Goal: Find contact information: Find contact information

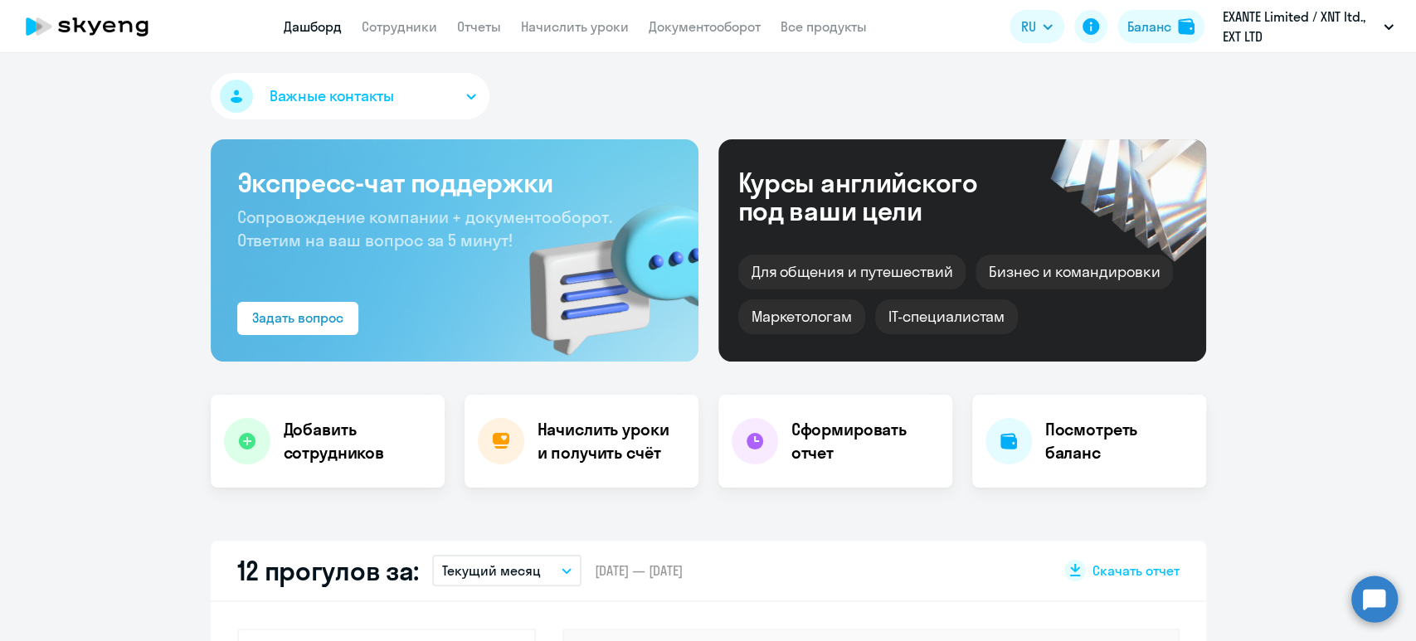
select select "30"
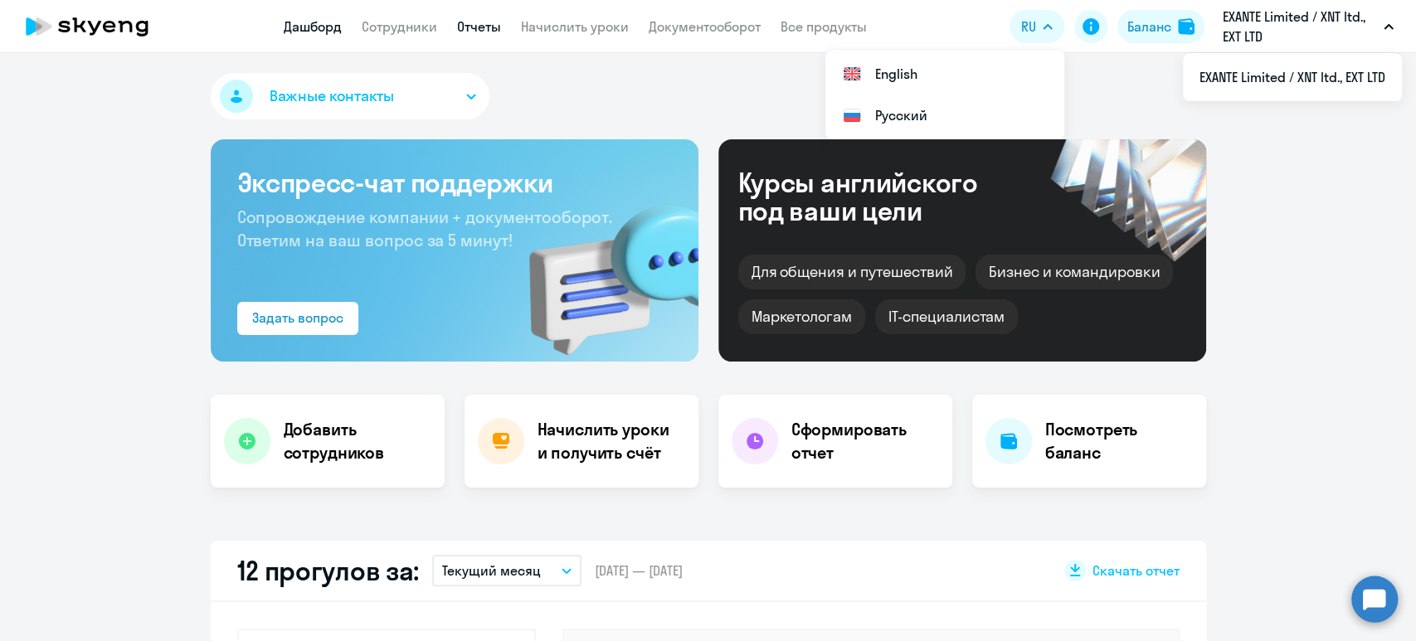
click at [474, 31] on link "Отчеты" at bounding box center [479, 26] width 44 height 17
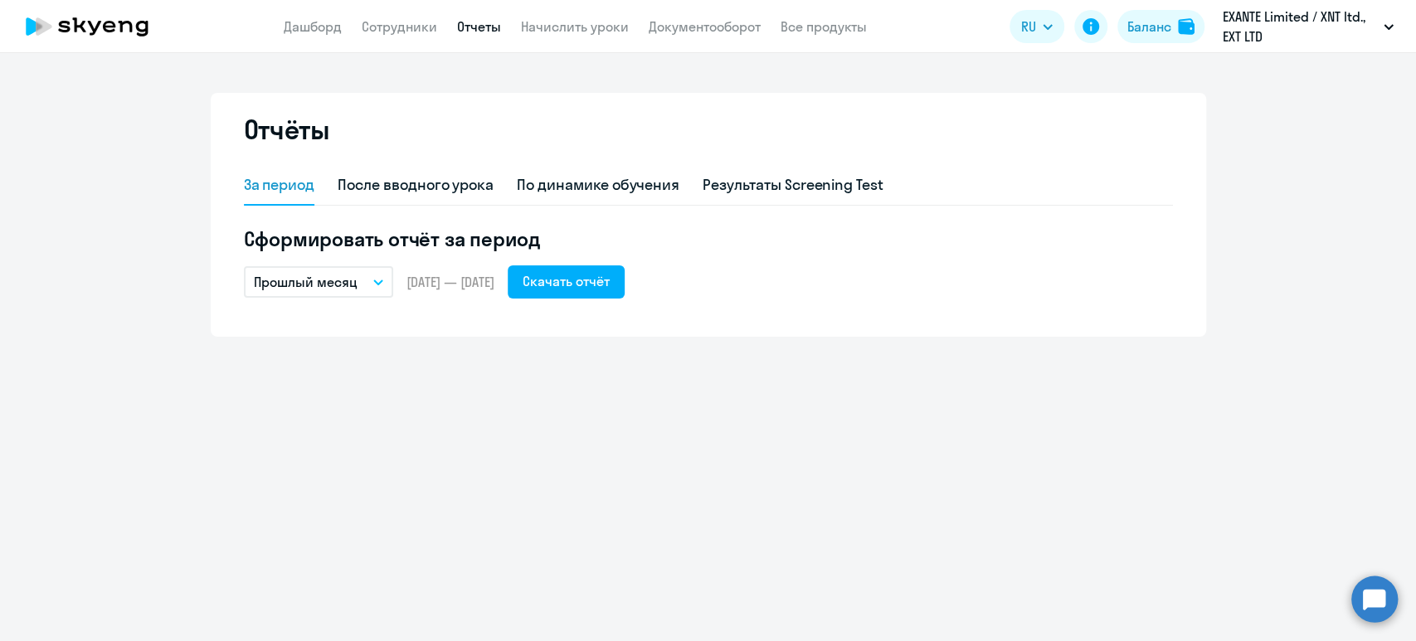
click at [352, 281] on p "Прошлый месяц" at bounding box center [306, 282] width 104 height 20
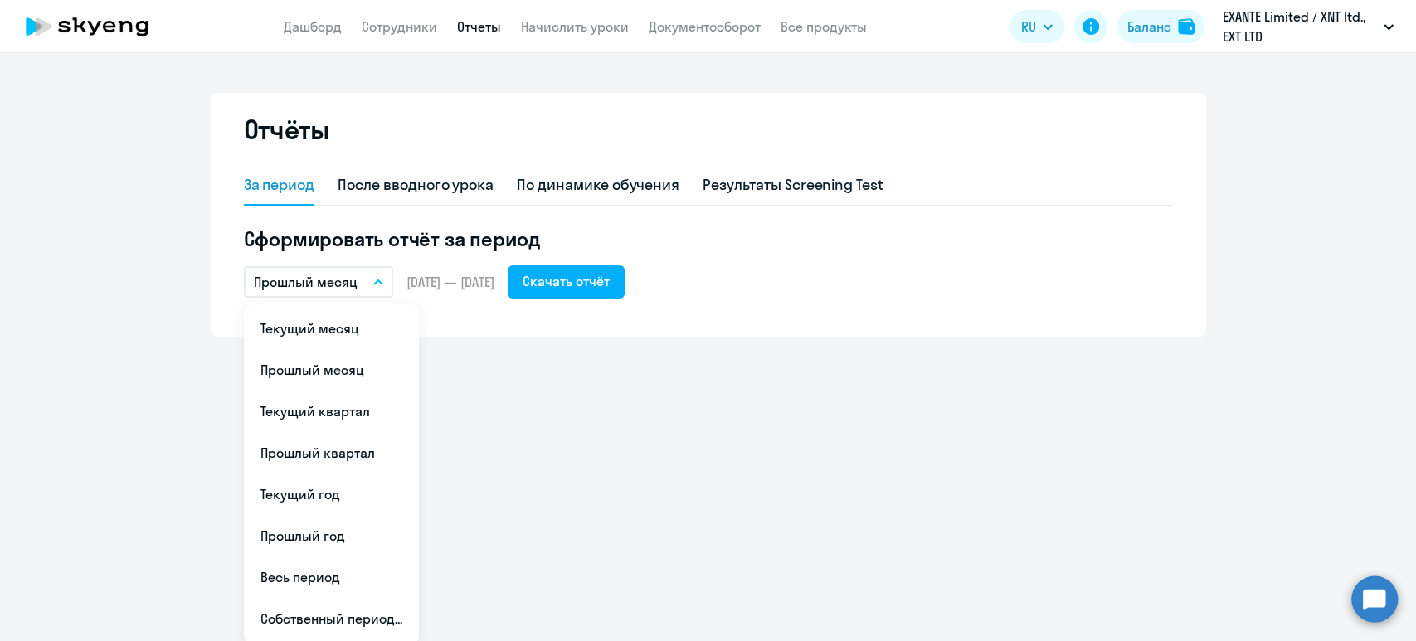
click at [332, 582] on li "Весь период" at bounding box center [331, 576] width 175 height 41
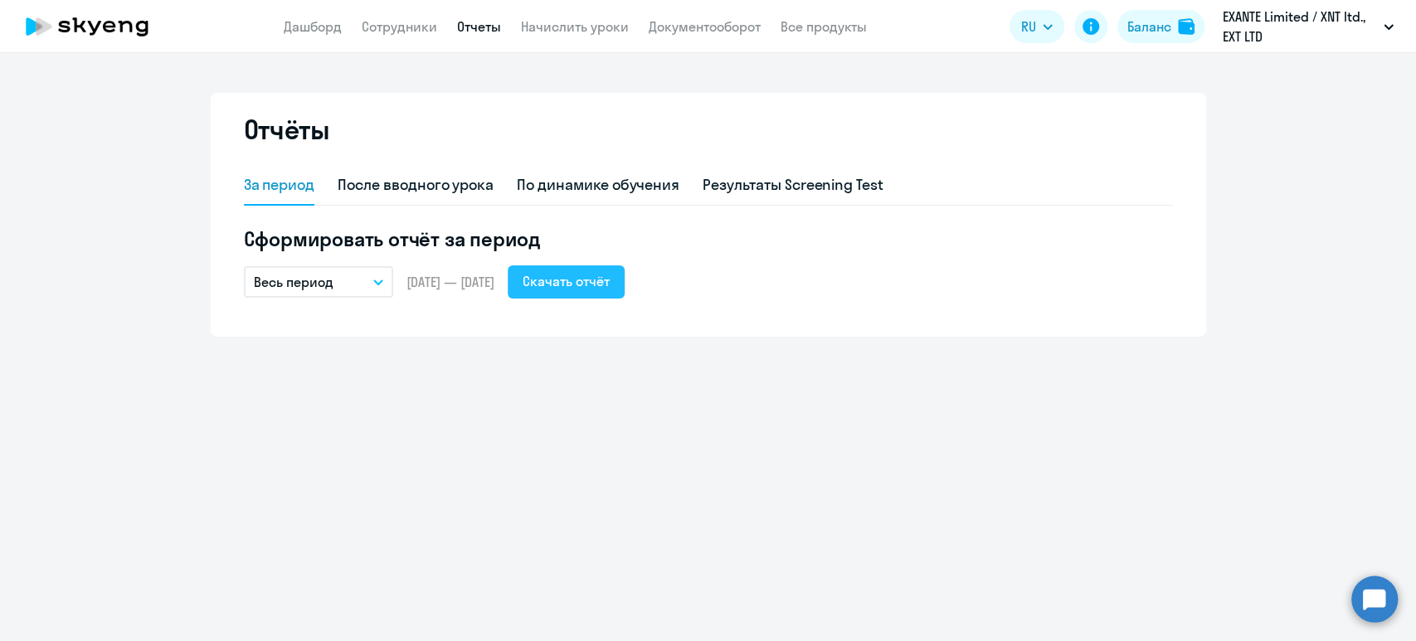
click at [596, 285] on div "Скачать отчёт" at bounding box center [565, 281] width 87 height 20
click at [133, 287] on ng-component "Отчёты За период После вводного урока По динамике обучения Результаты Screening…" at bounding box center [708, 215] width 1416 height 244
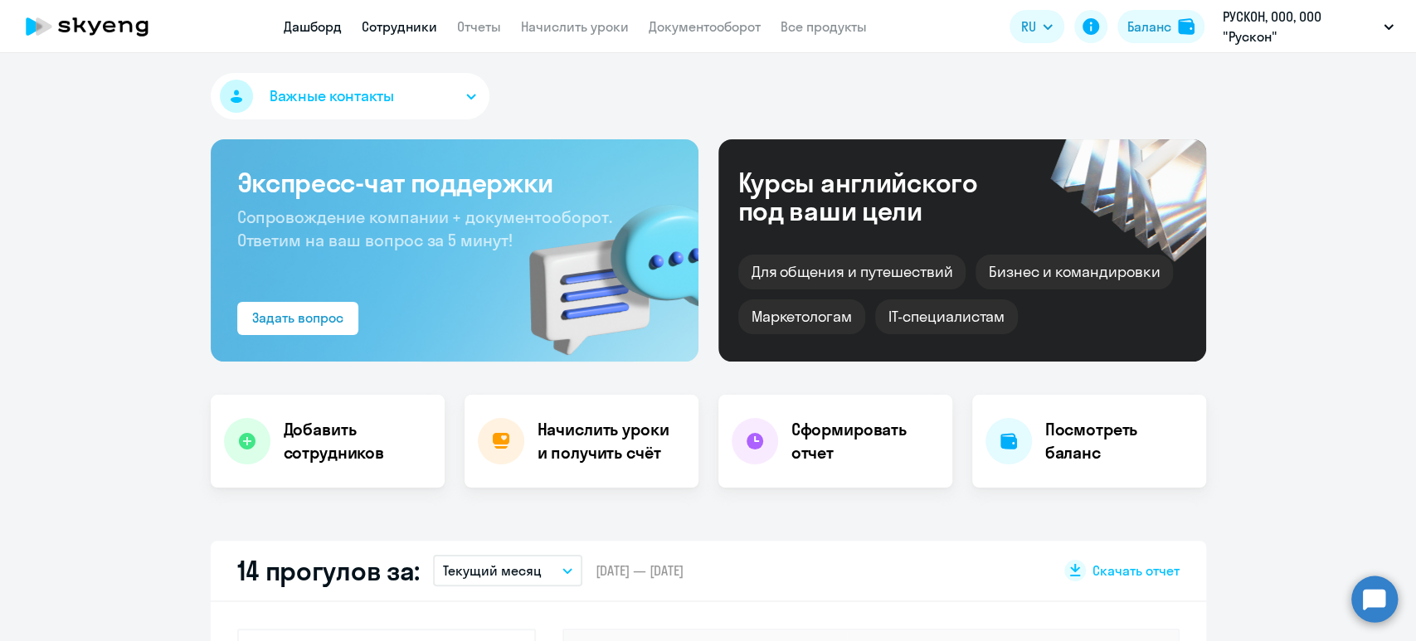
click at [403, 22] on link "Сотрудники" at bounding box center [399, 26] width 75 height 17
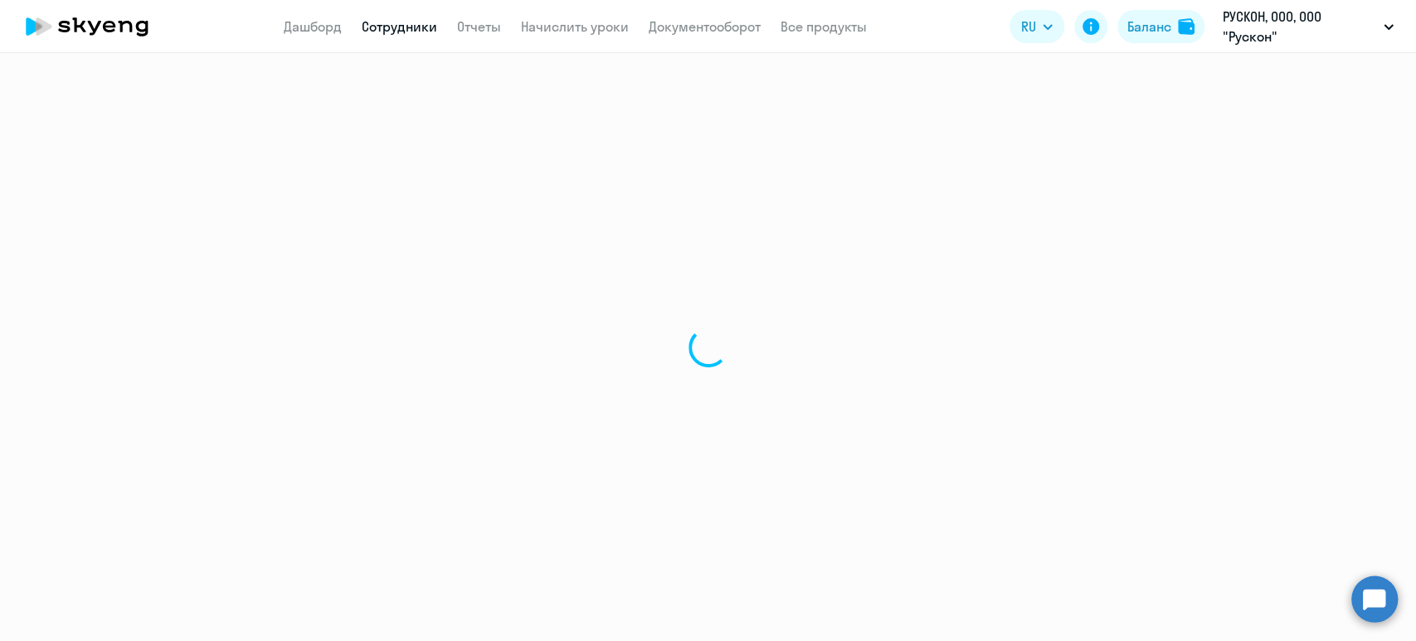
select select "30"
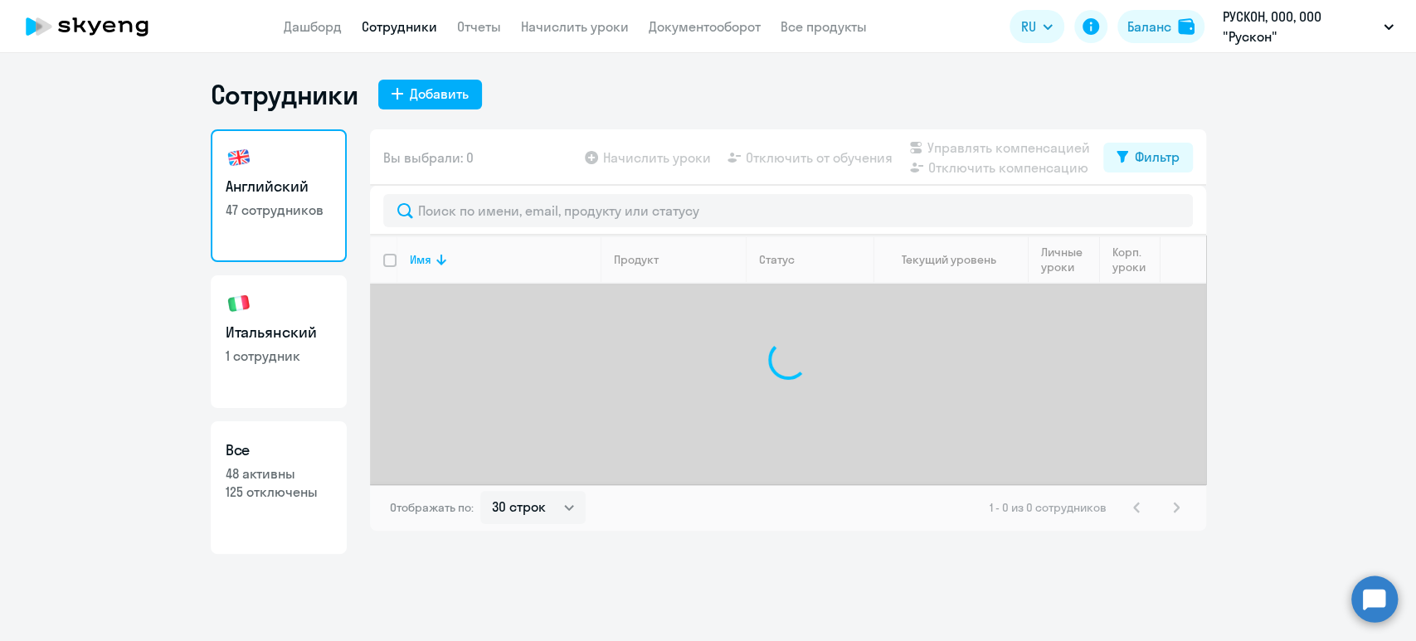
click at [491, 192] on div at bounding box center [788, 211] width 836 height 50
click at [460, 183] on div "Вы выбрали: 0 Начислить уроки Отключить от обучения Управлять компенсацией Откл…" at bounding box center [788, 157] width 836 height 56
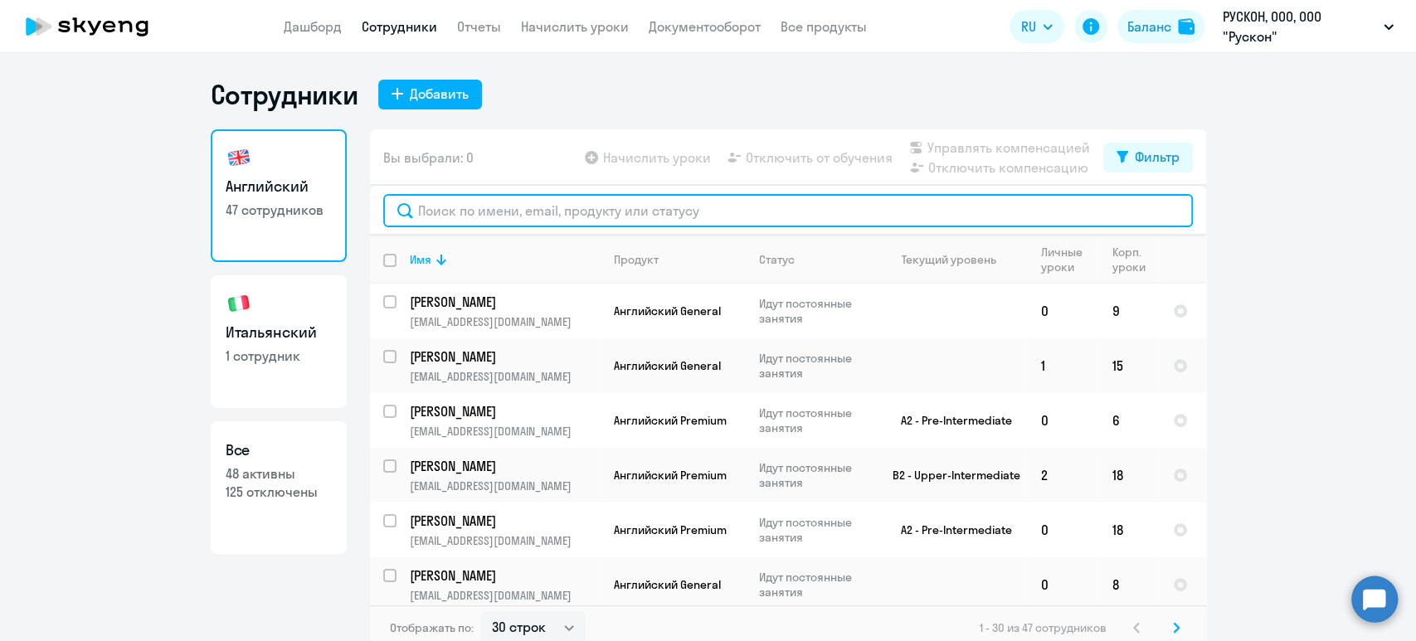
click at [479, 206] on input "text" at bounding box center [787, 210] width 809 height 33
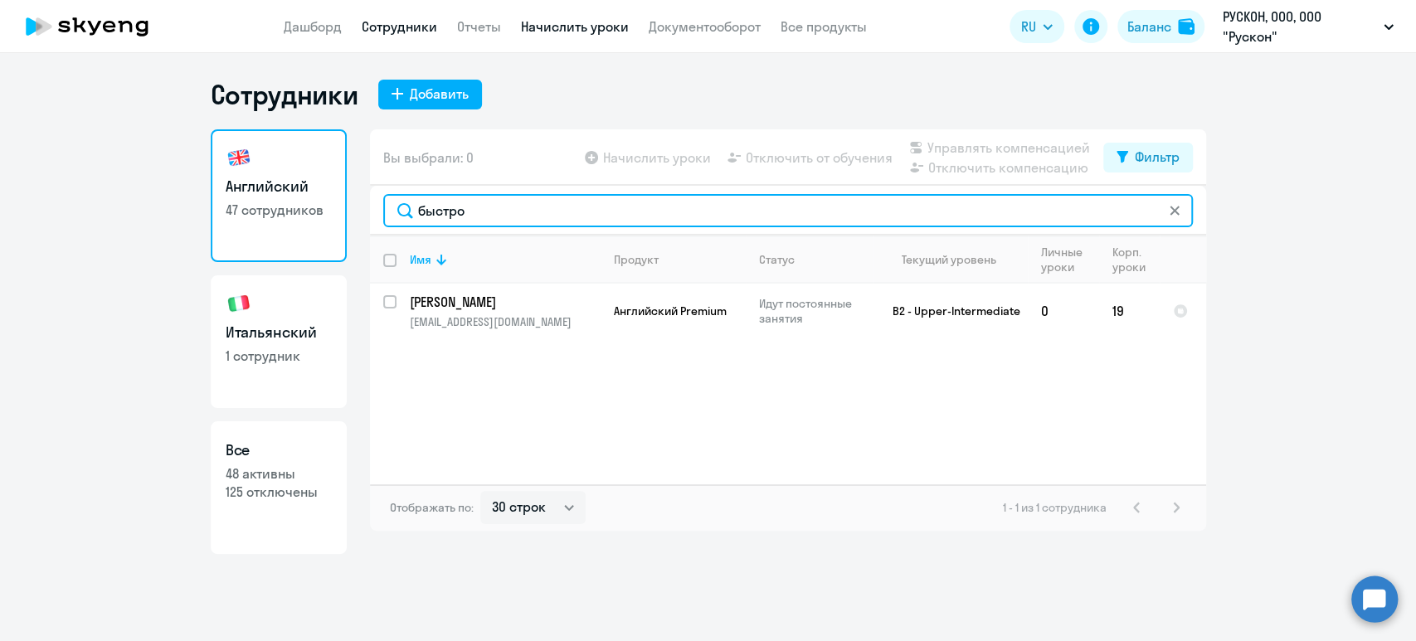
type input "быстро"
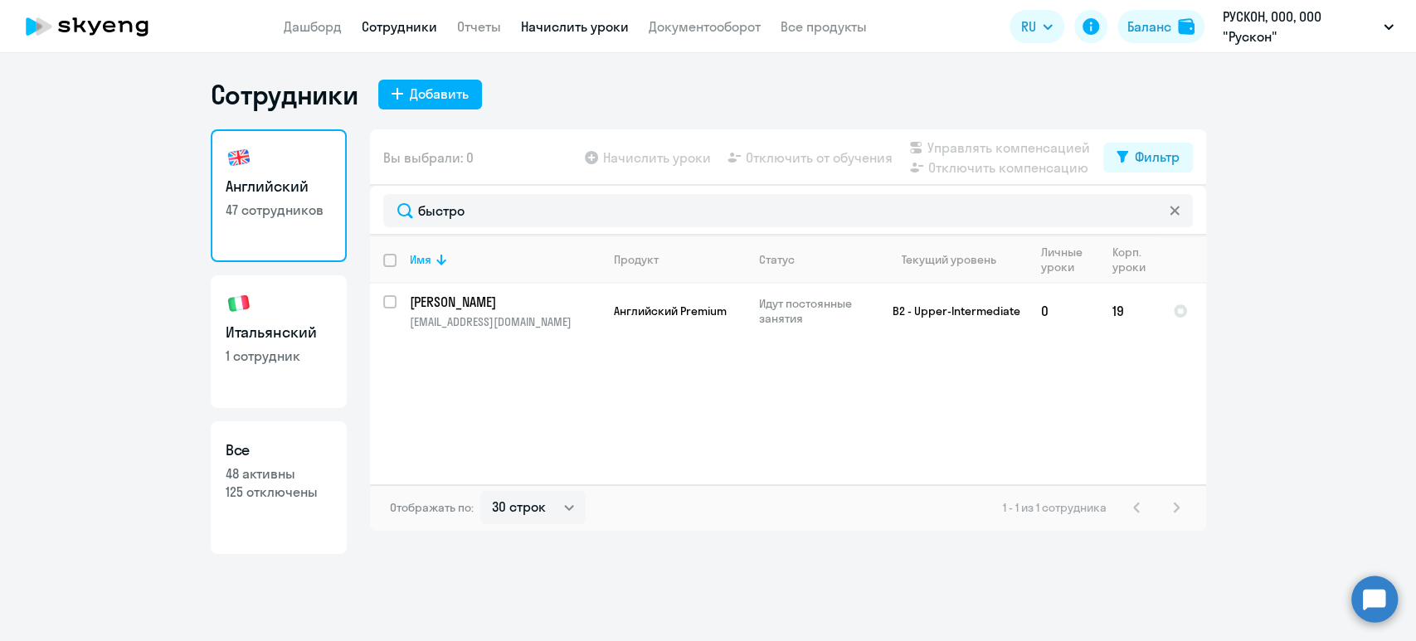
click at [561, 27] on link "Начислить уроки" at bounding box center [575, 26] width 108 height 17
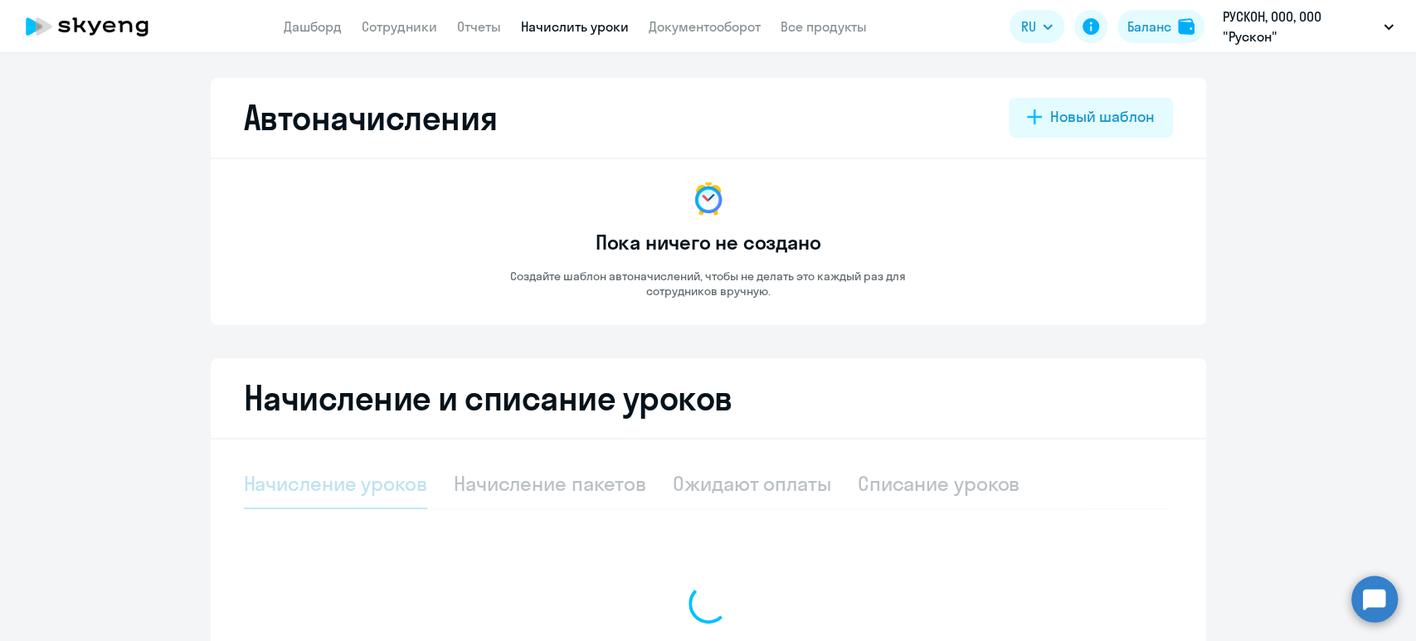
select select "10"
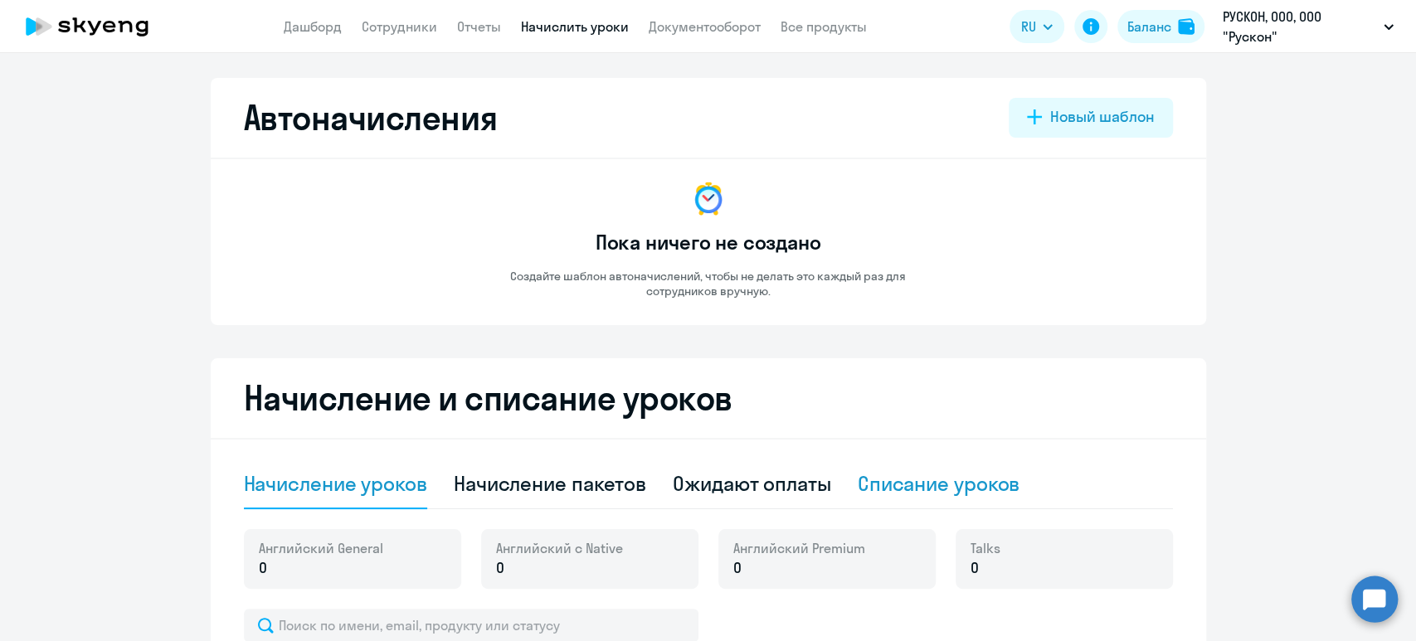
click at [954, 482] on div "Списание уроков" at bounding box center [938, 483] width 163 height 27
select select "10"
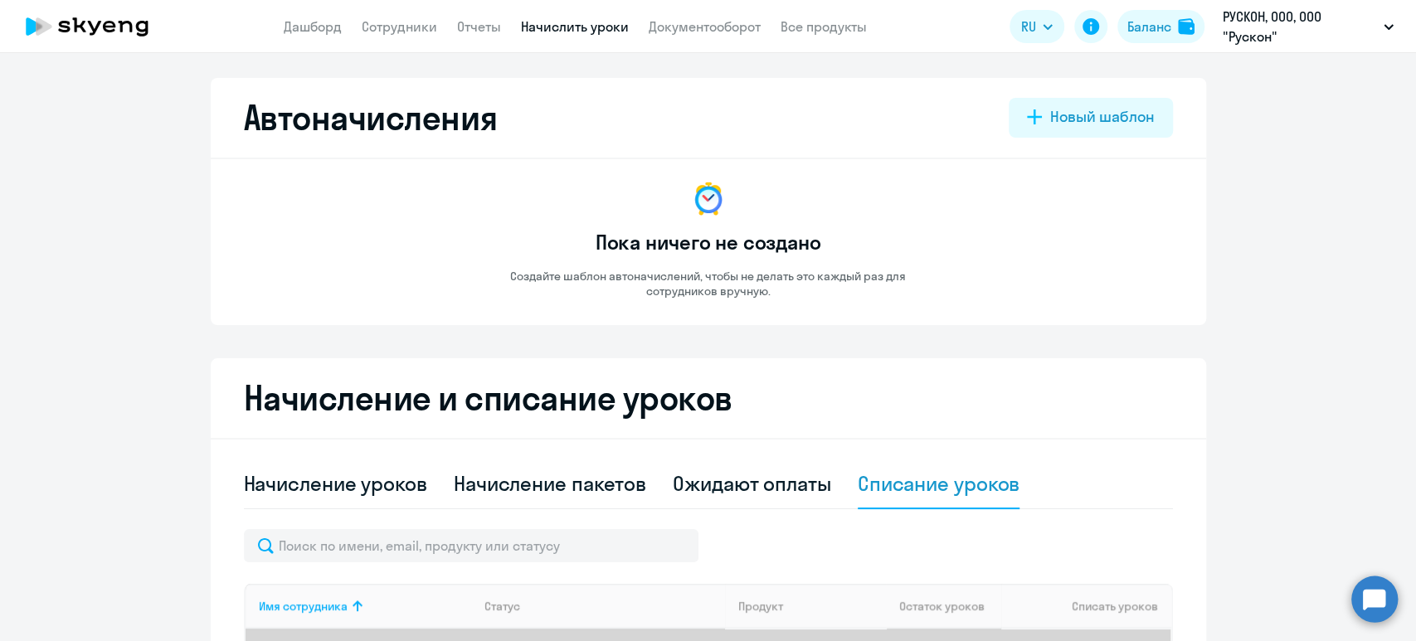
scroll to position [332, 0]
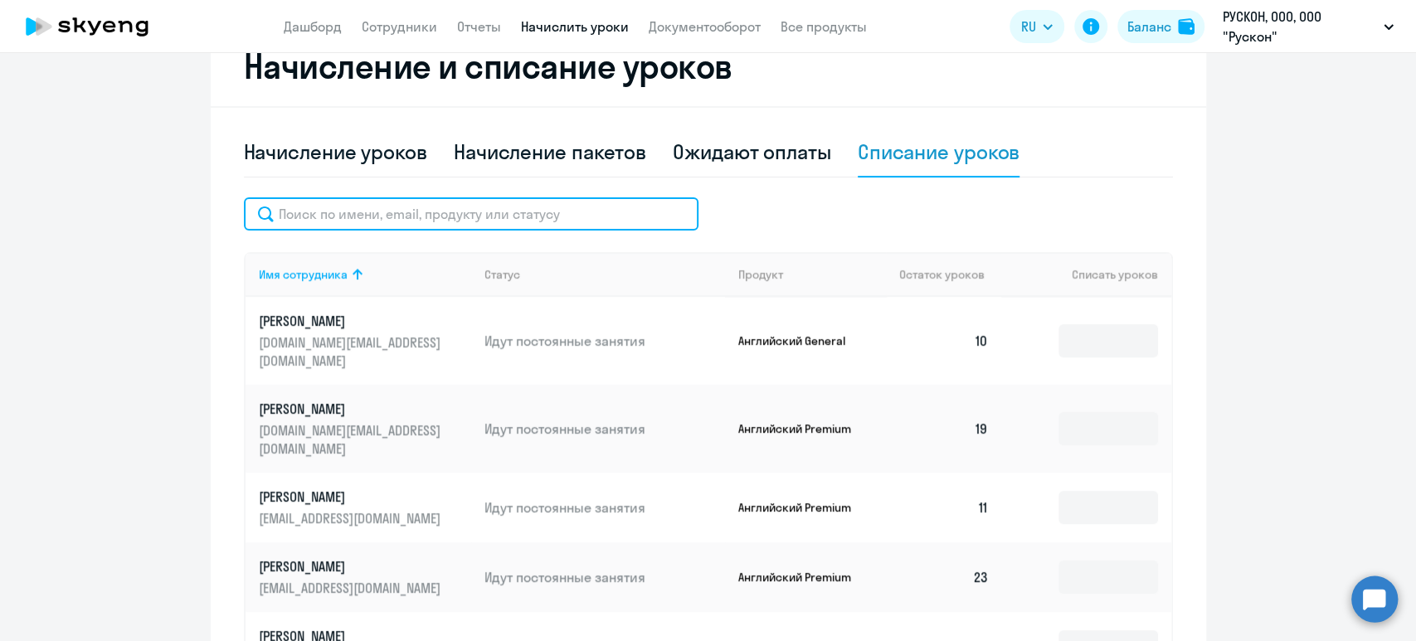
click at [612, 212] on input "text" at bounding box center [471, 213] width 454 height 33
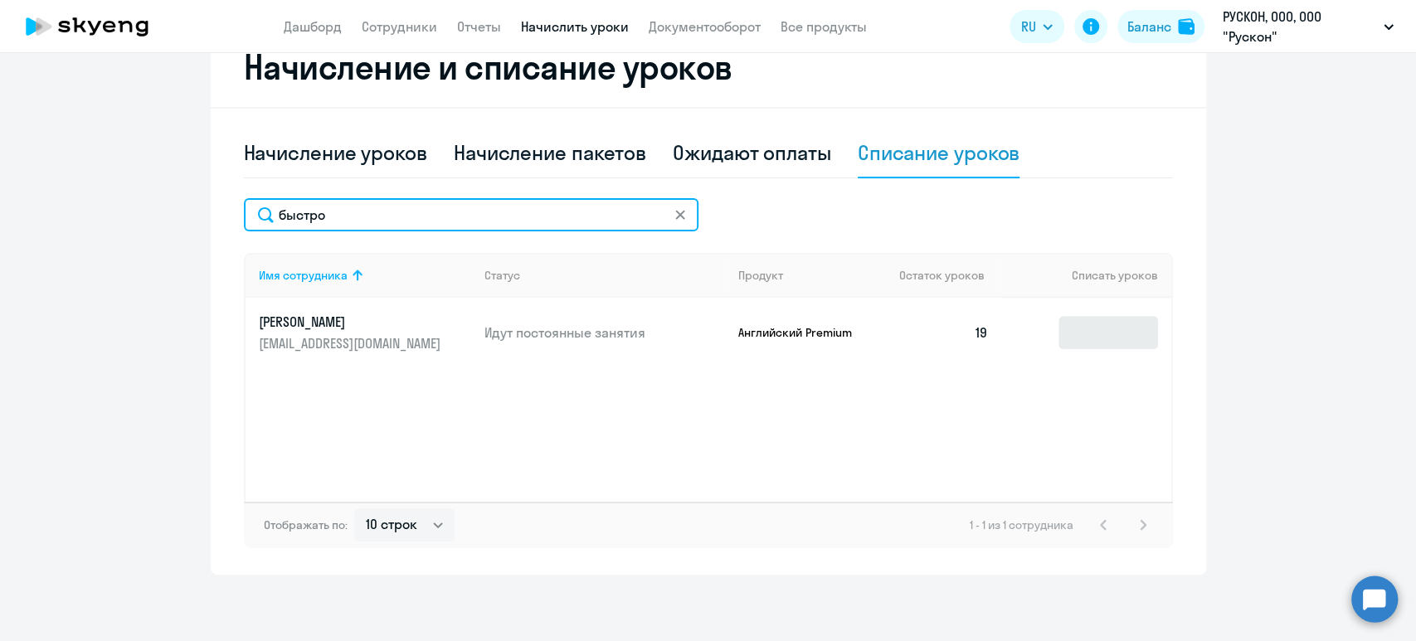
type input "быстро"
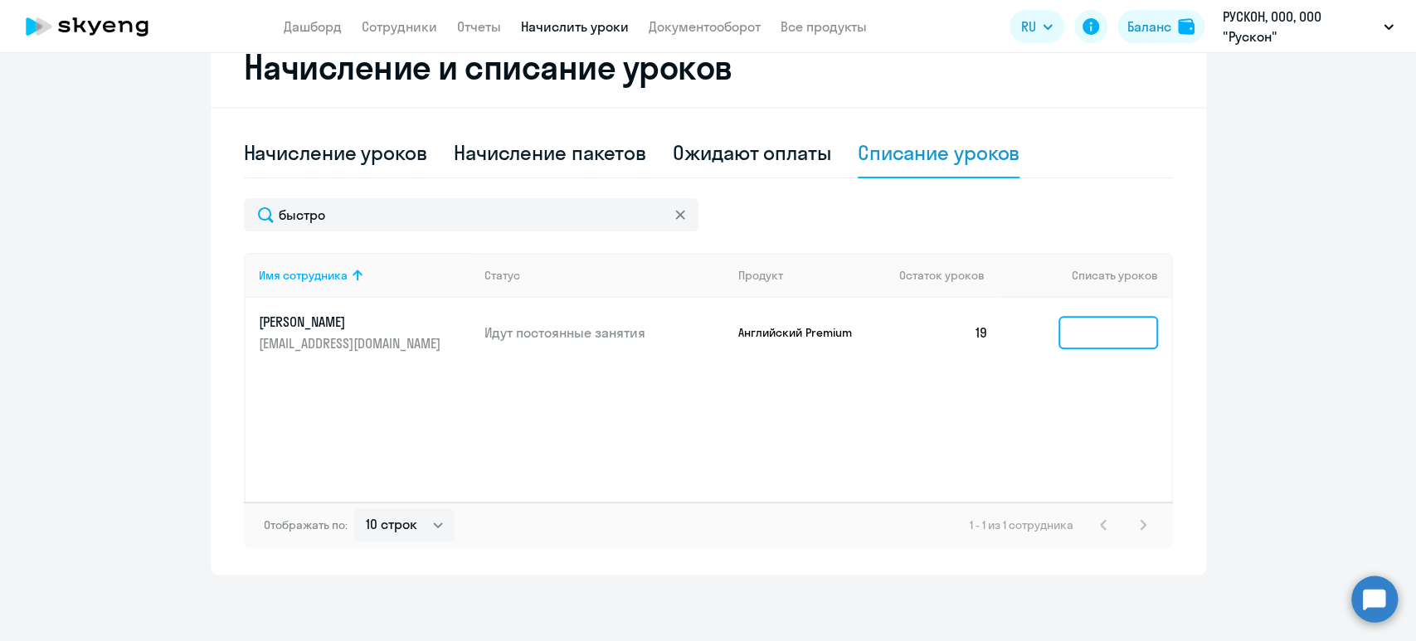
click at [1081, 331] on input at bounding box center [1108, 332] width 100 height 33
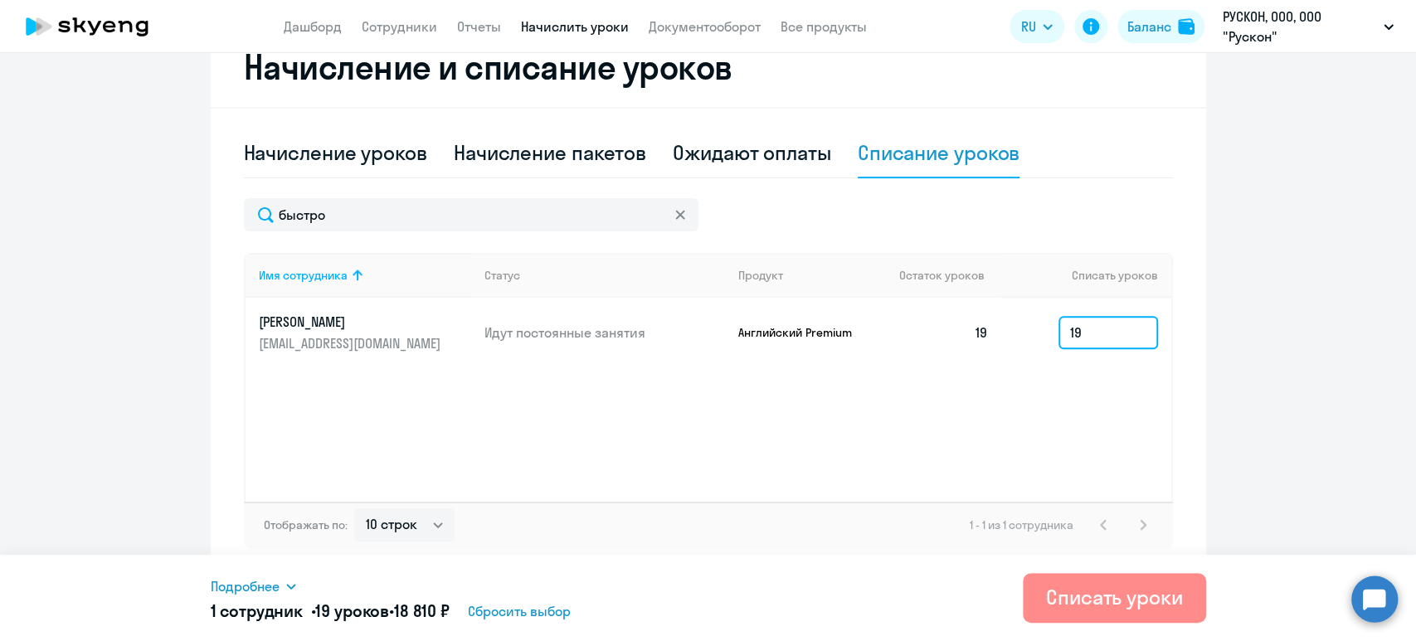
type input "19"
click at [1110, 599] on div "Списать уроки" at bounding box center [1114, 597] width 137 height 27
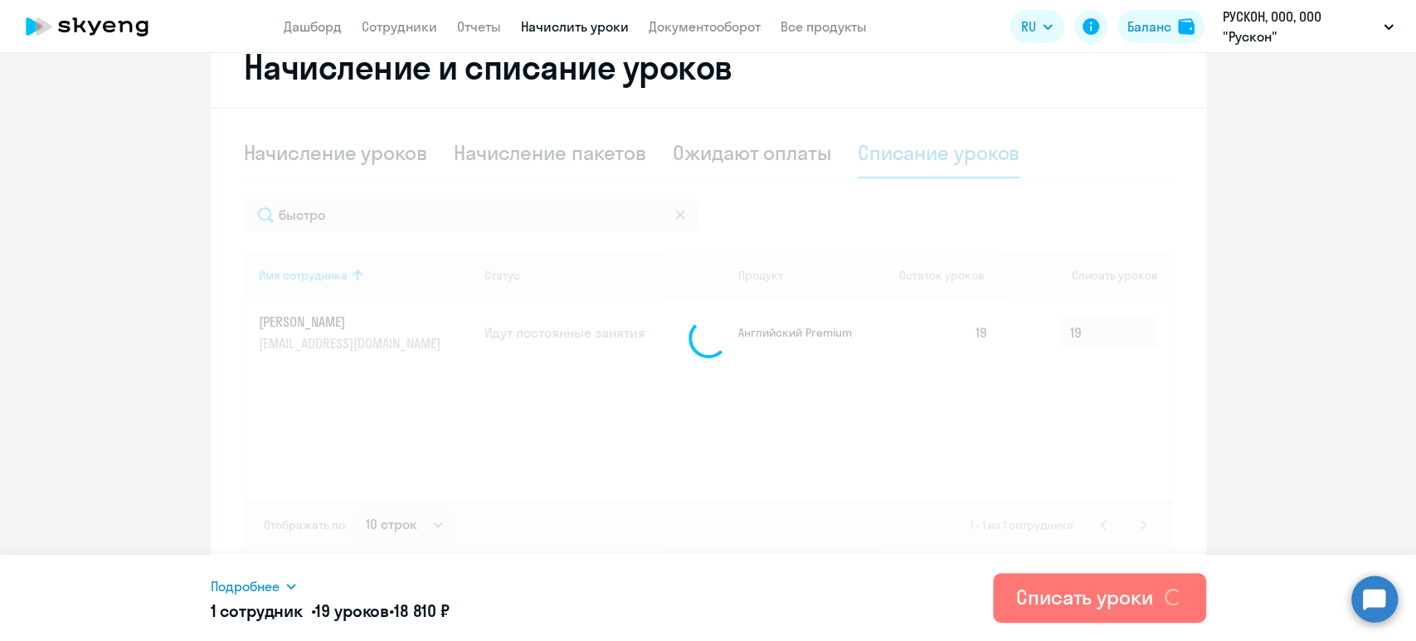
click at [287, 590] on icon at bounding box center [290, 586] width 13 height 13
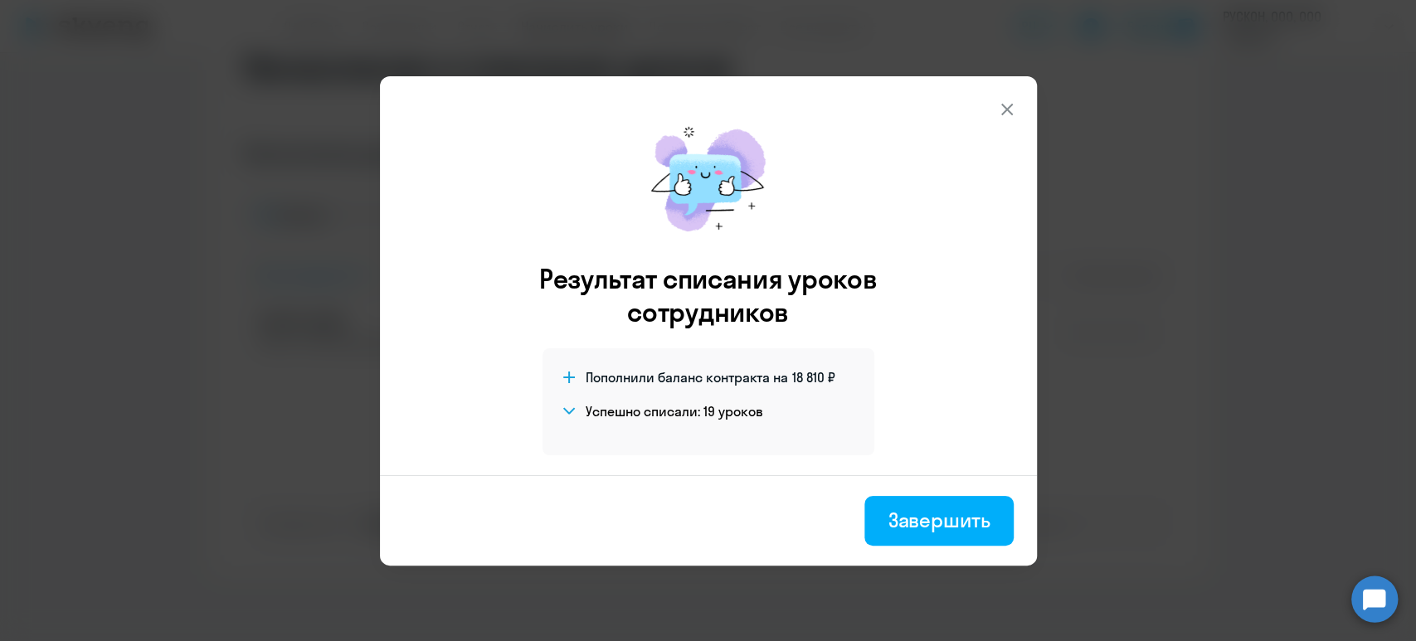
click at [1022, 106] on button at bounding box center [1006, 109] width 33 height 33
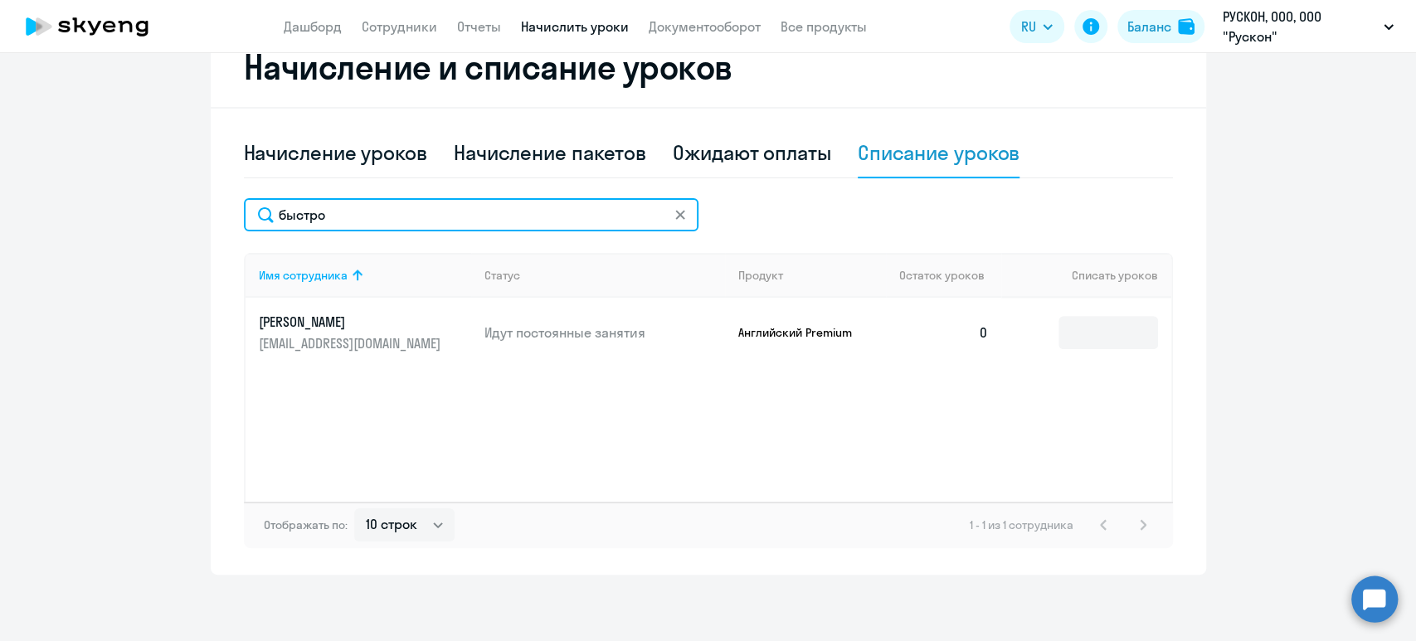
drag, startPoint x: 399, startPoint y: 215, endPoint x: 62, endPoint y: 209, distance: 336.7
click at [62, 209] on ng-component "Автоначисления Новый шаблон Пока ничего не создано Создайте шаблон автоначислен…" at bounding box center [708, 161] width 1416 height 828
type input "горшк"
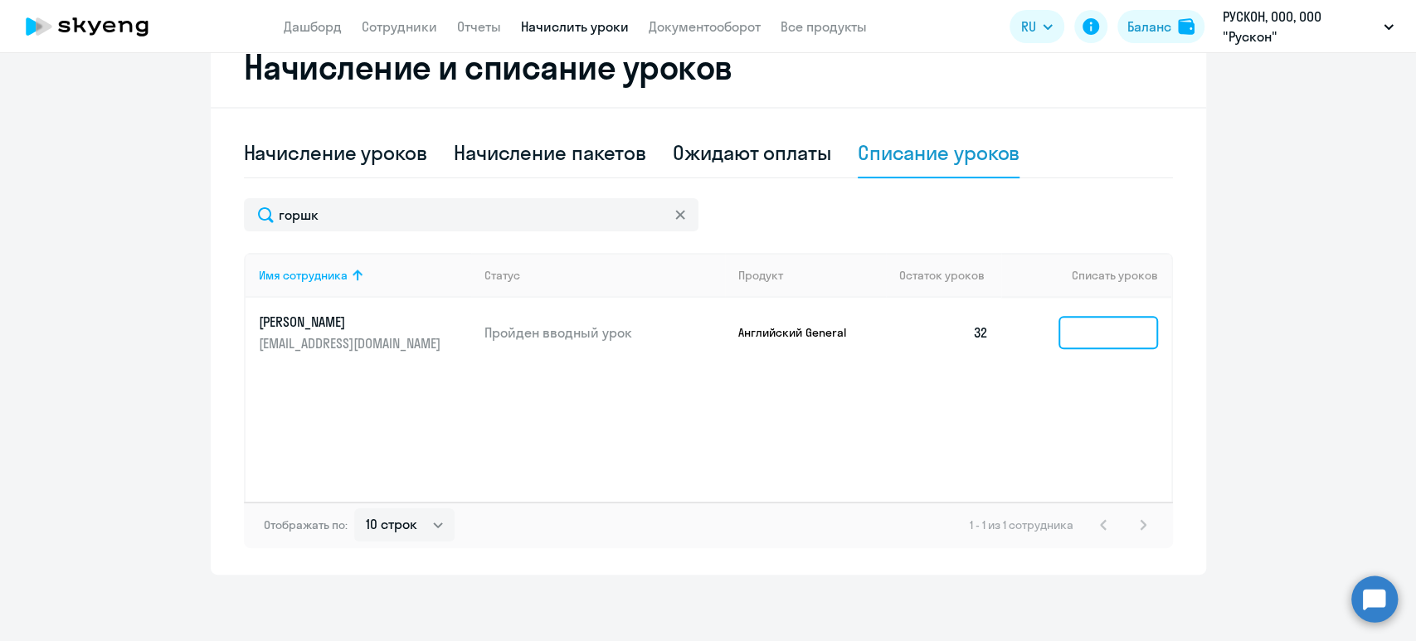
click at [1104, 327] on input at bounding box center [1108, 332] width 100 height 33
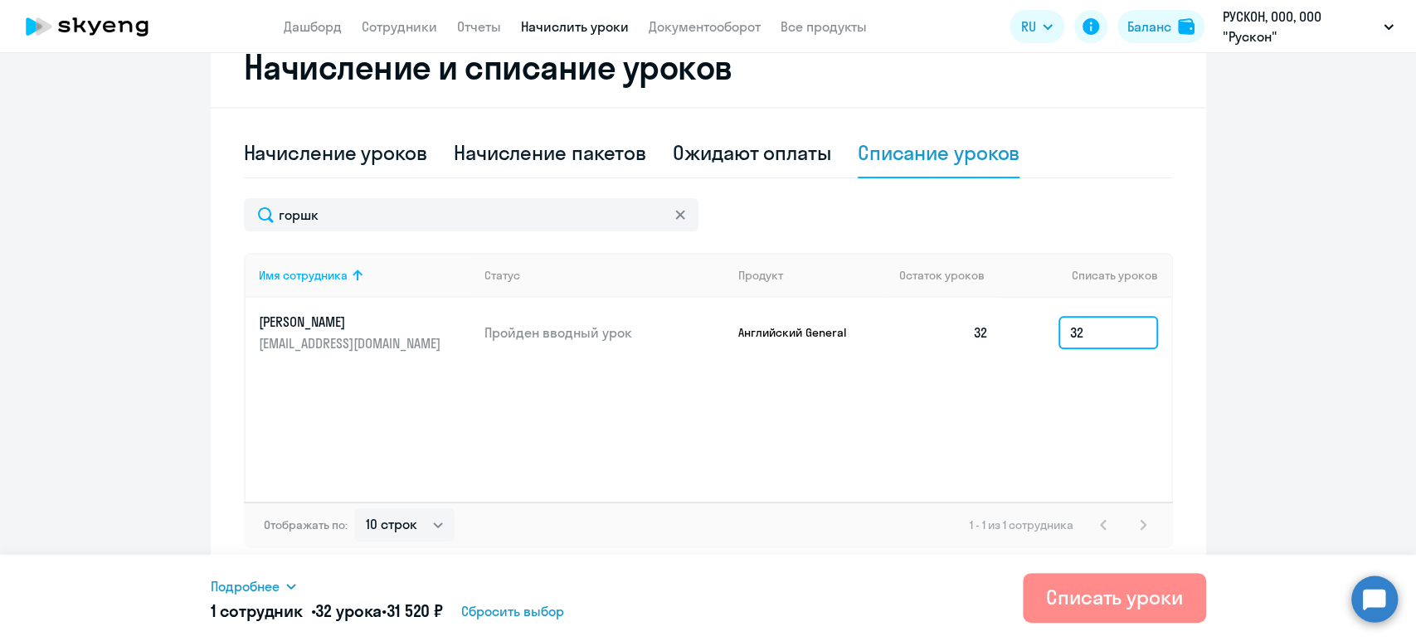
type input "32"
click at [1158, 596] on div "Списать уроки" at bounding box center [1114, 597] width 137 height 27
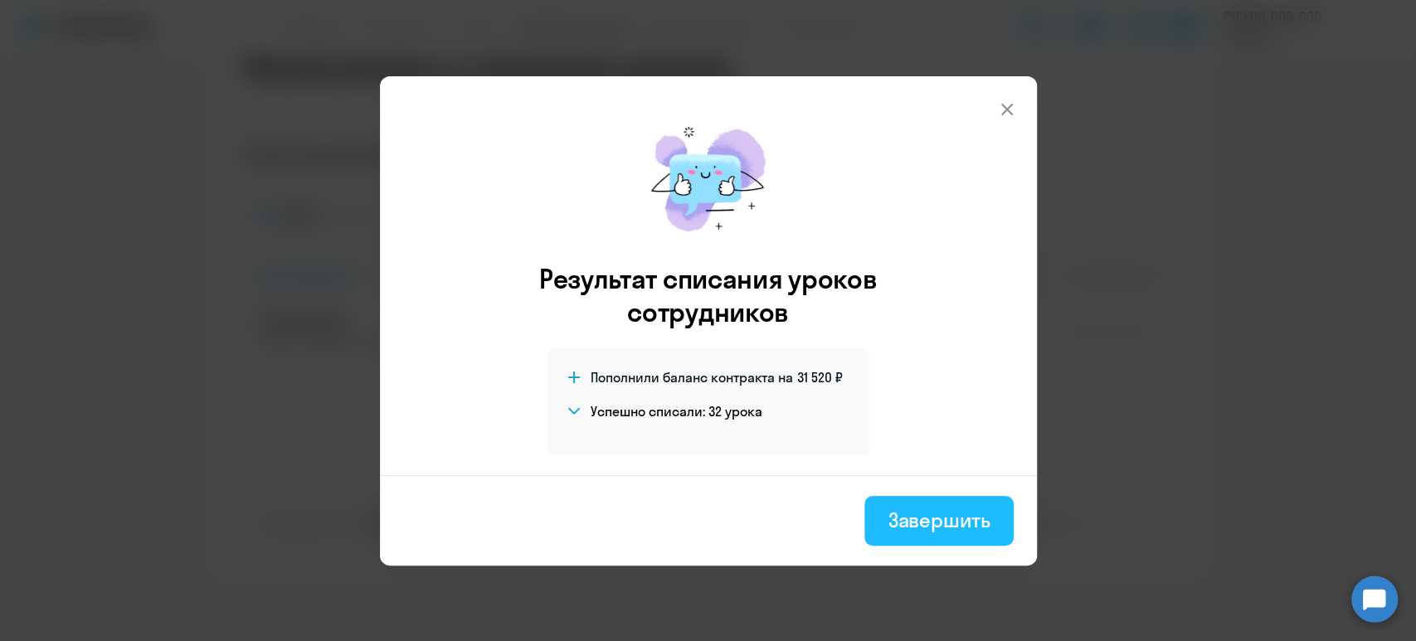
click at [939, 520] on div "Завершить" at bounding box center [938, 520] width 102 height 27
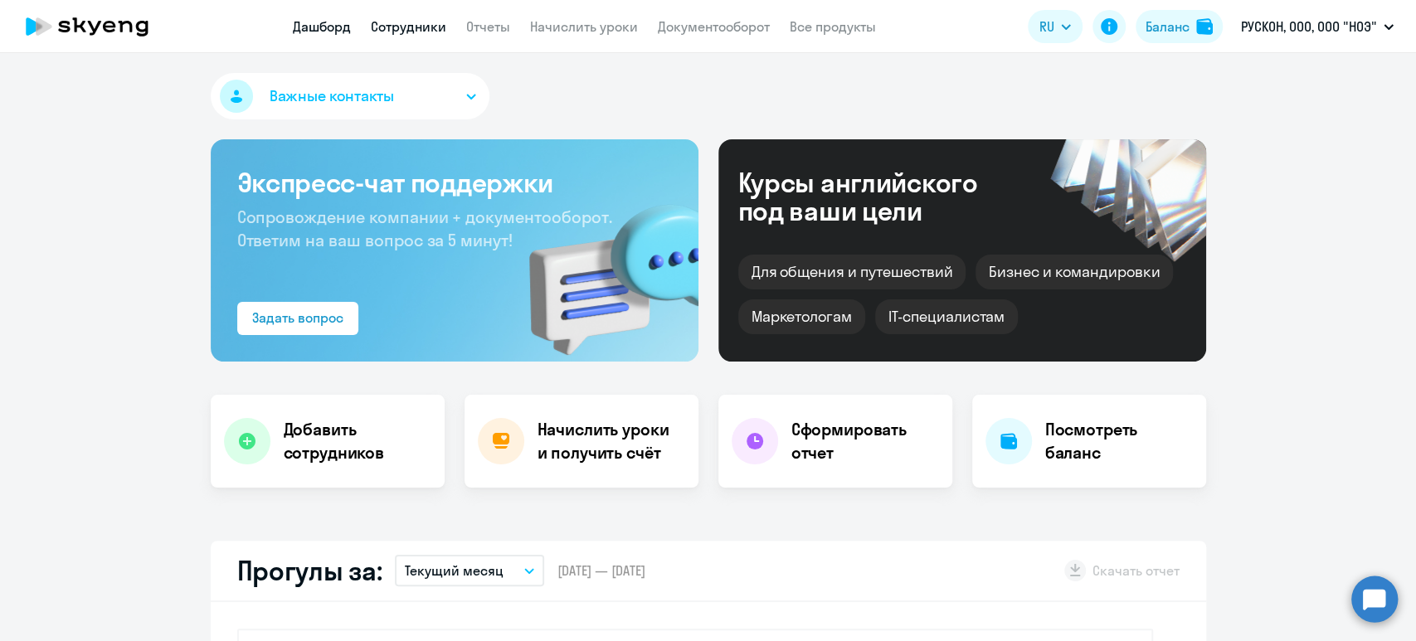
select select "30"
click at [398, 31] on link "Сотрудники" at bounding box center [408, 26] width 75 height 17
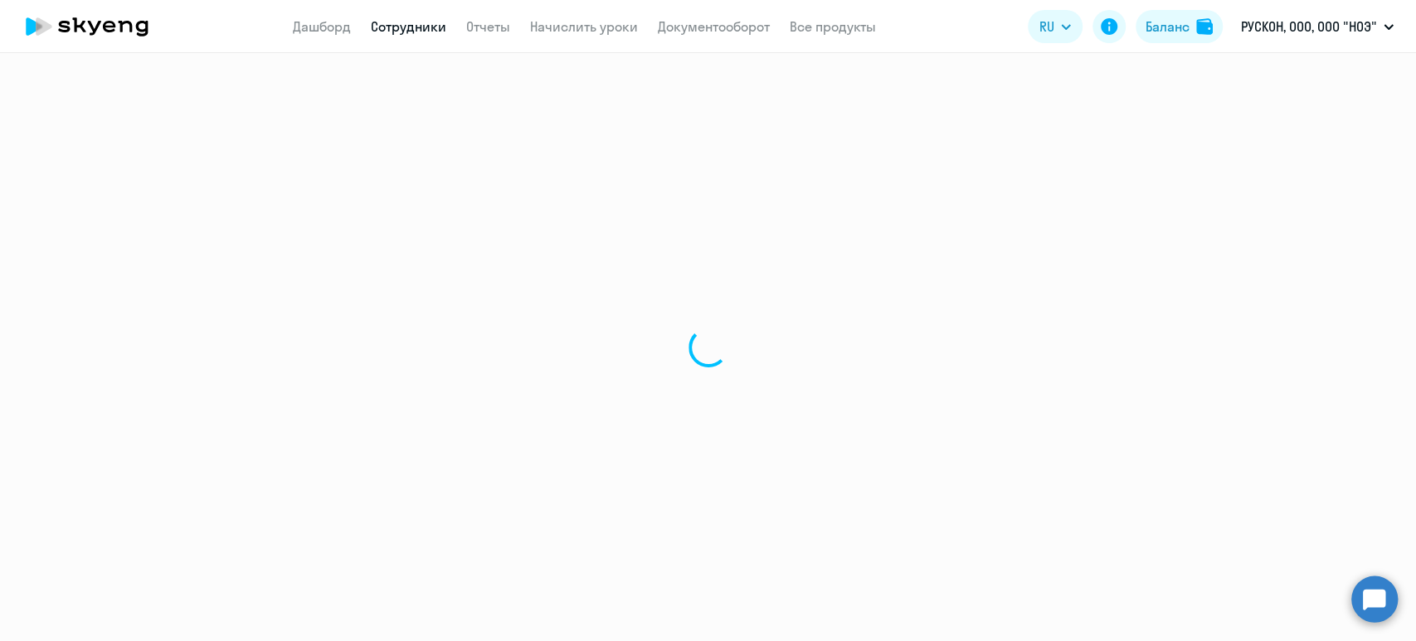
select select "30"
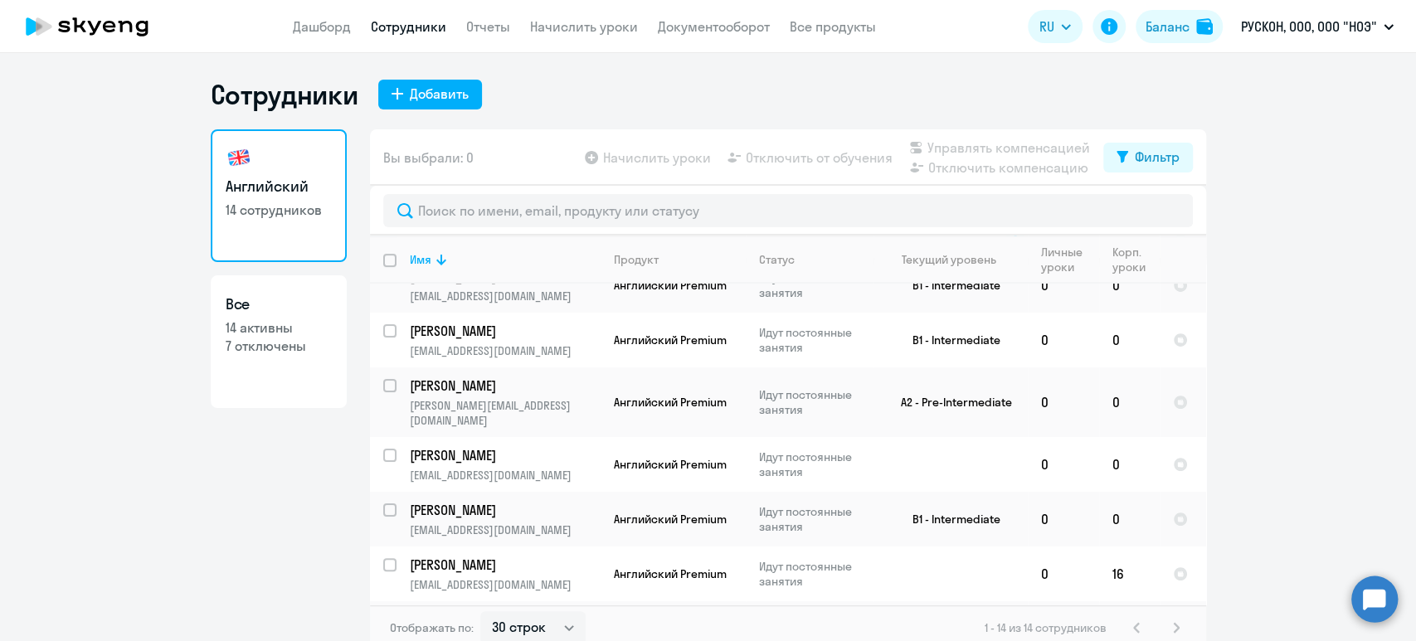
scroll to position [442, 0]
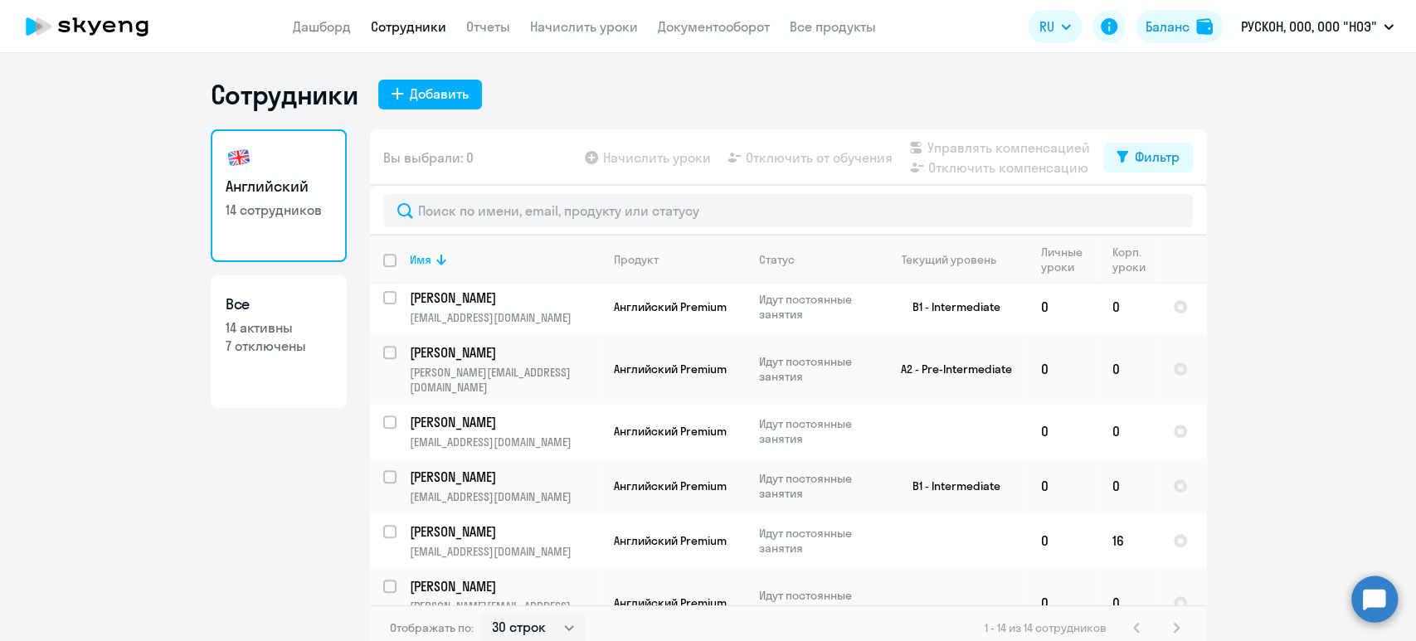
click at [593, 17] on app-menu-item-link "Начислить уроки" at bounding box center [584, 27] width 108 height 21
click at [591, 27] on link "Начислить уроки" at bounding box center [584, 26] width 108 height 17
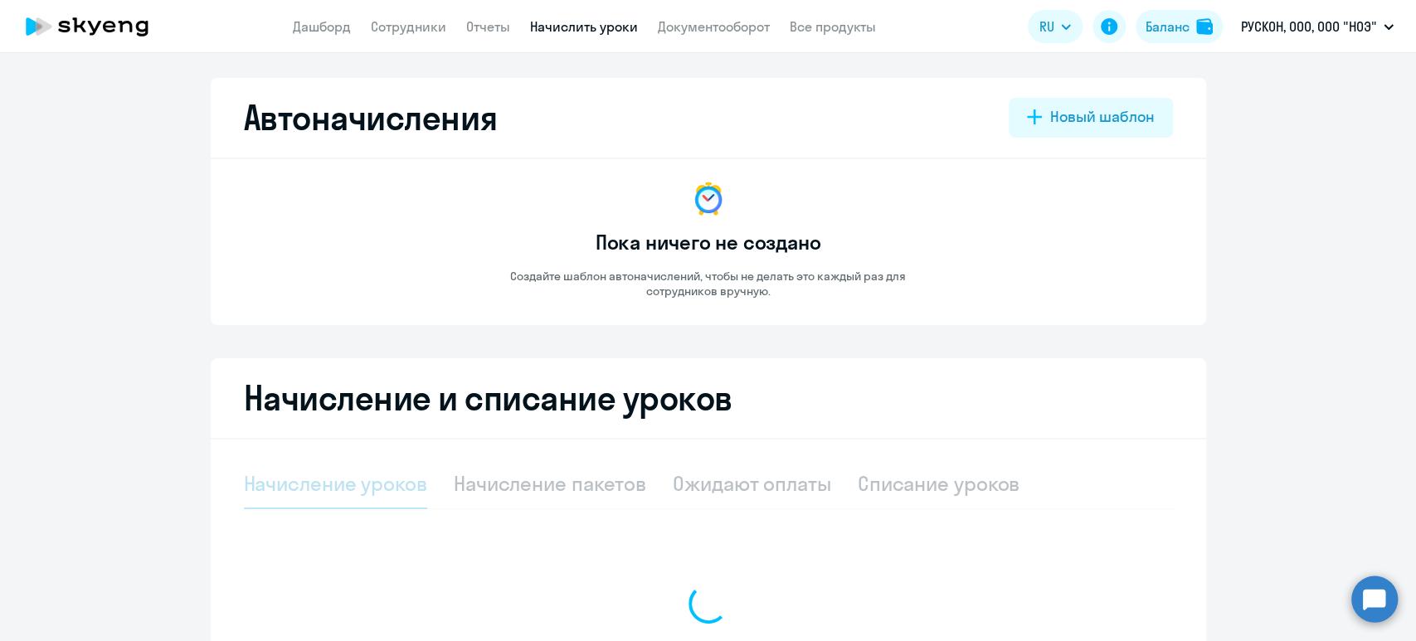
select select "10"
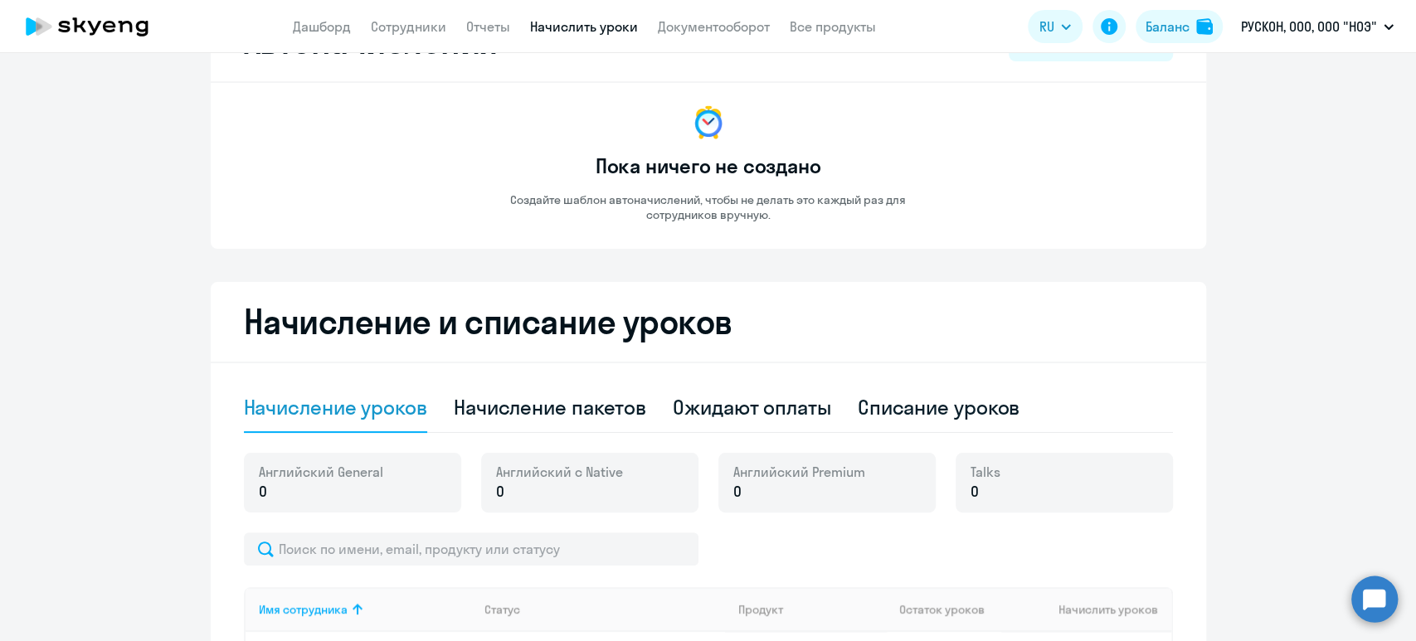
scroll to position [110, 0]
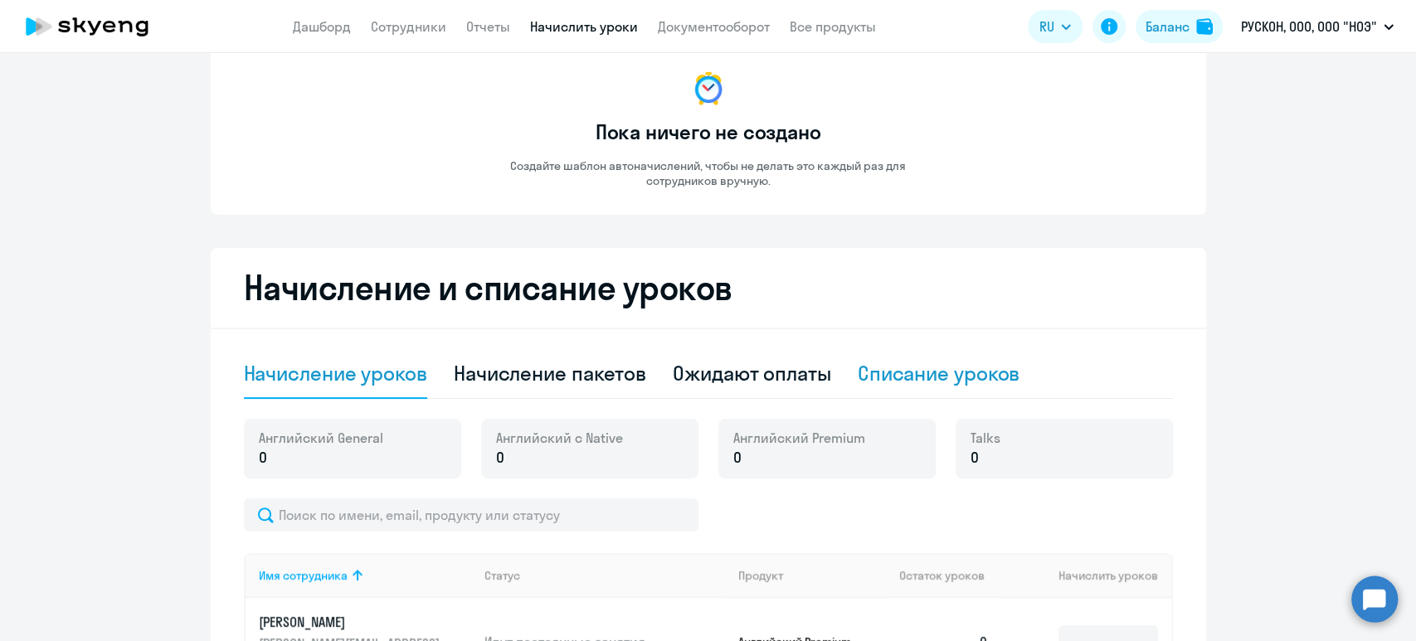
click at [947, 374] on div "Списание уроков" at bounding box center [938, 373] width 163 height 27
select select "10"
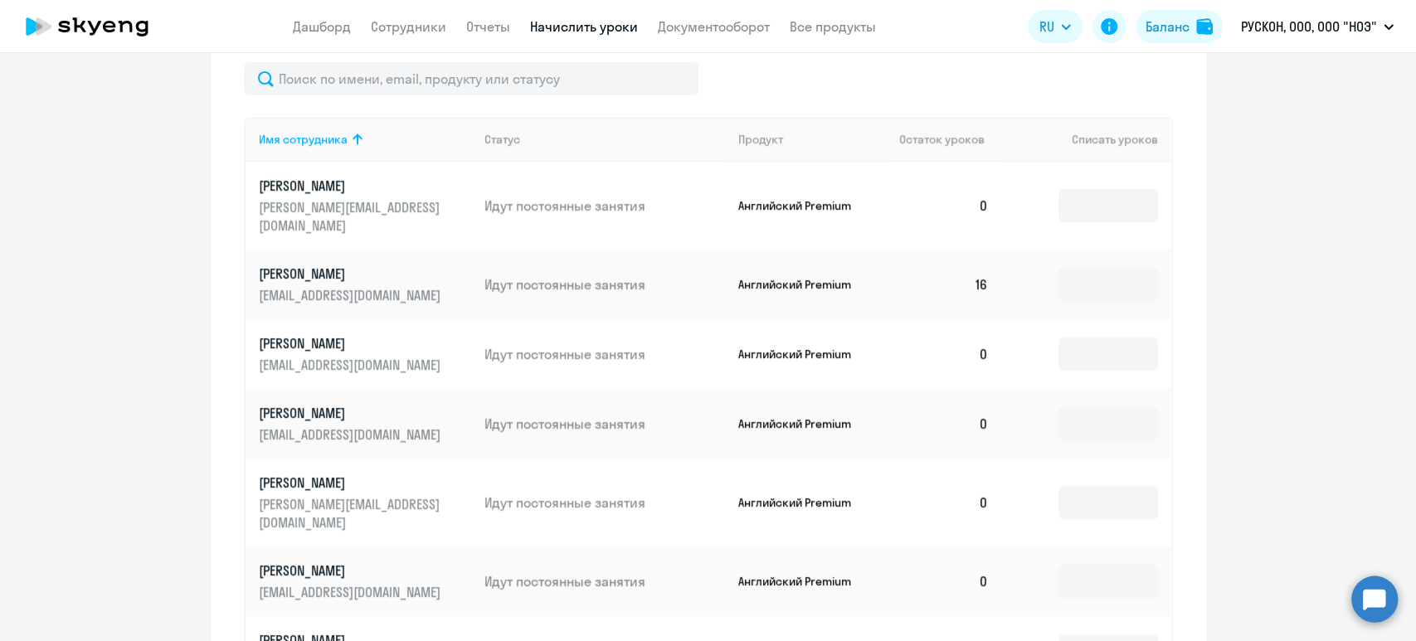
scroll to position [552, 0]
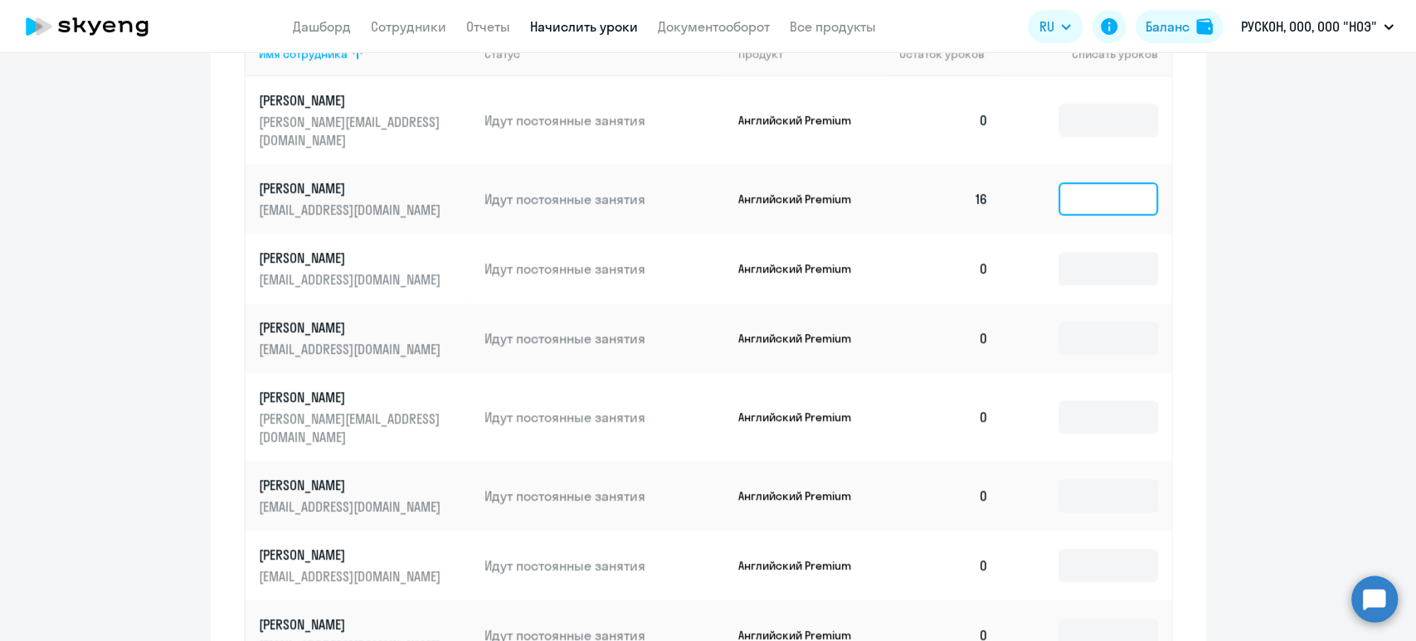
click at [1071, 182] on input at bounding box center [1108, 198] width 100 height 33
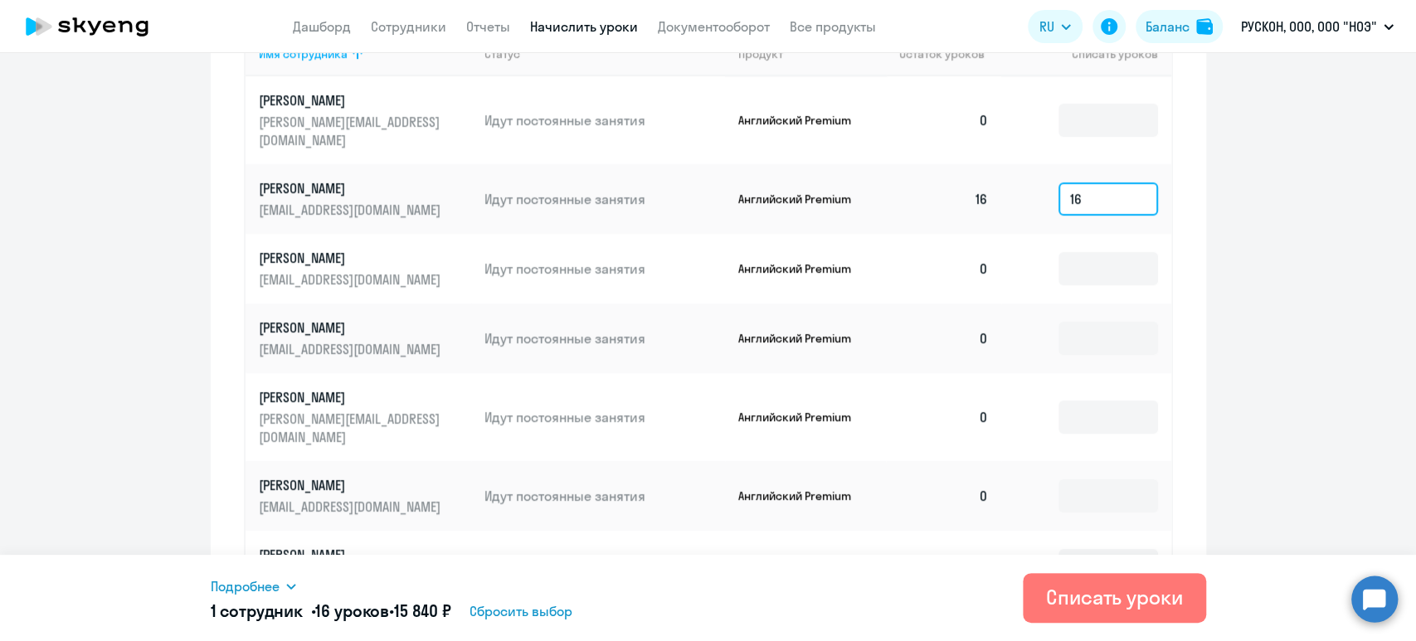
type input "16"
click at [265, 589] on span "Подробнее" at bounding box center [245, 586] width 69 height 20
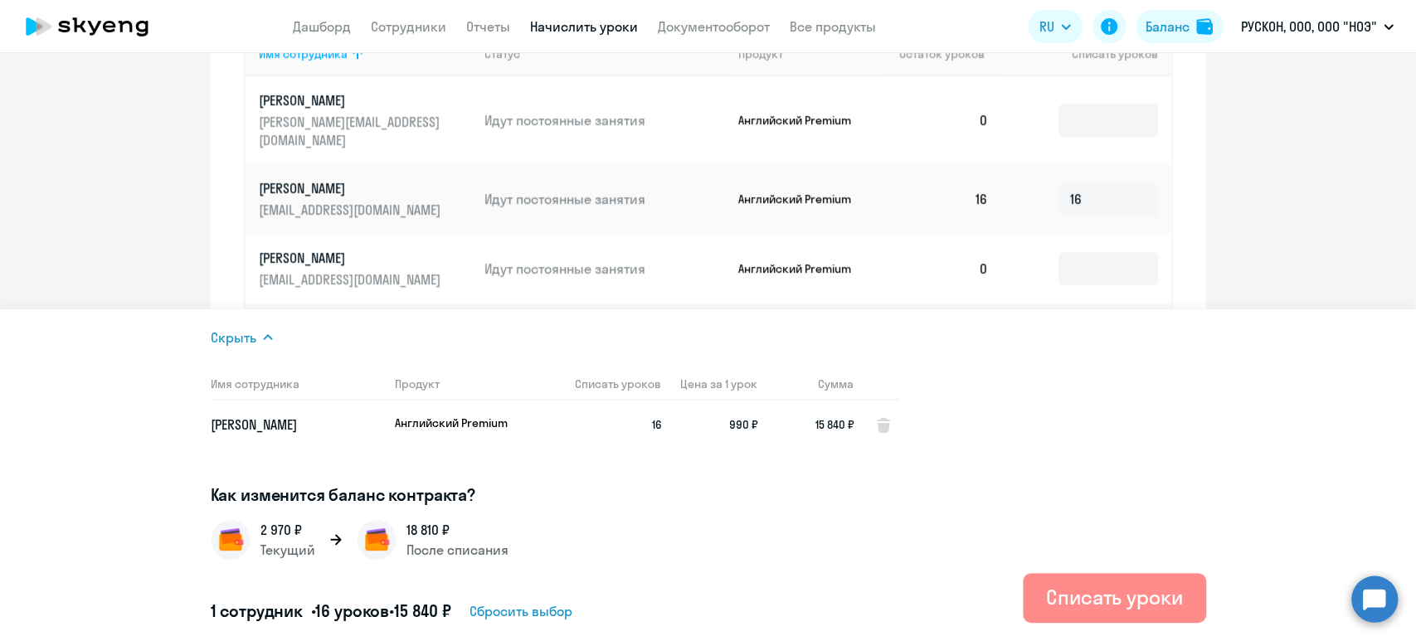
click at [1088, 586] on div "Списать уроки" at bounding box center [1114, 597] width 137 height 27
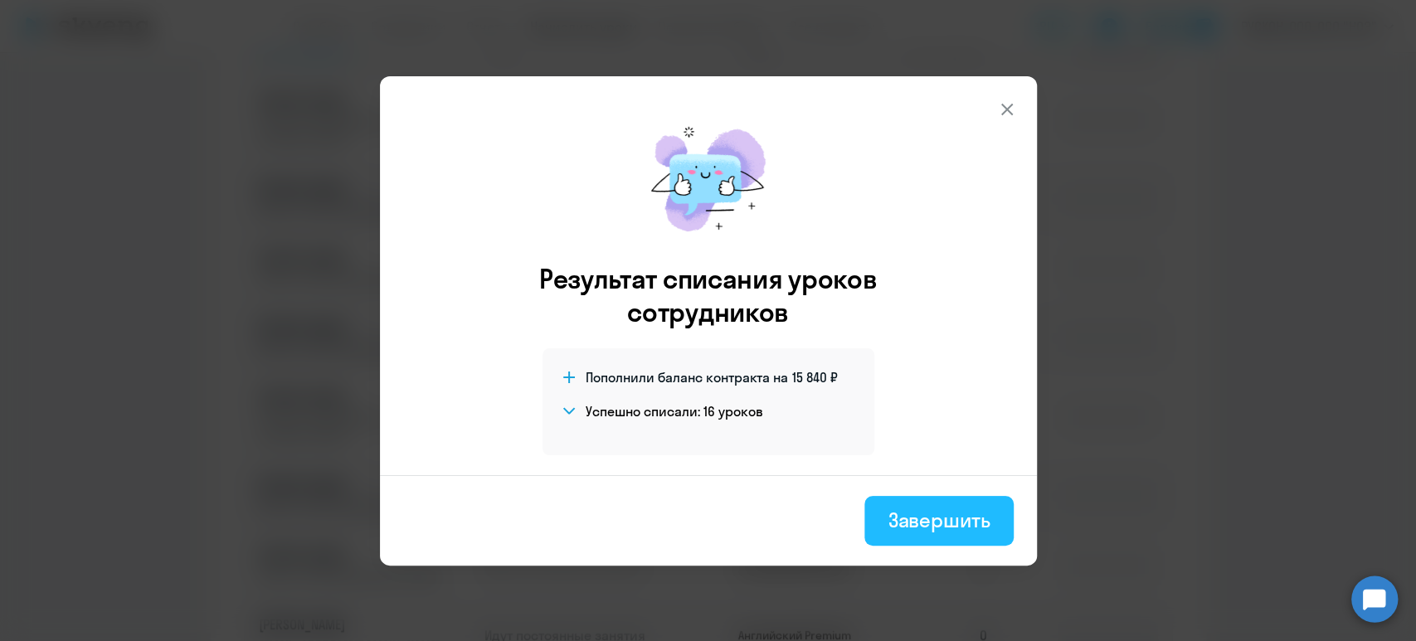
click at [963, 517] on div "Завершить" at bounding box center [938, 520] width 102 height 27
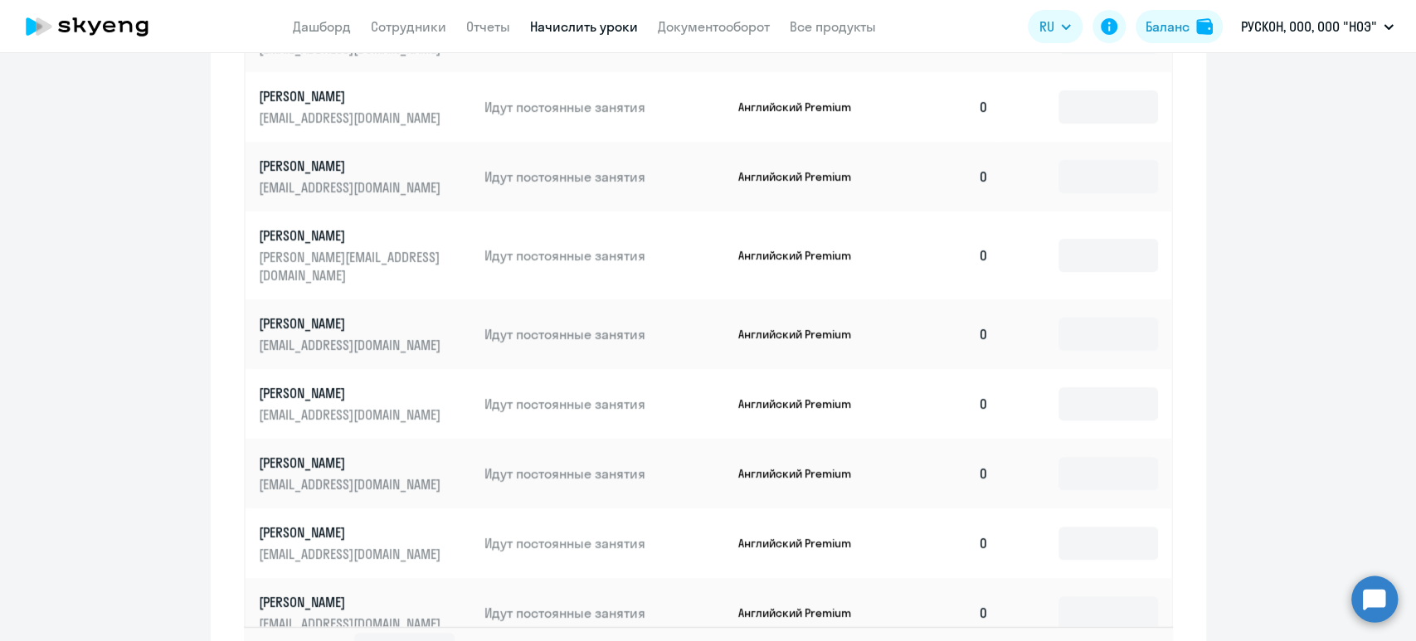
scroll to position [823, 0]
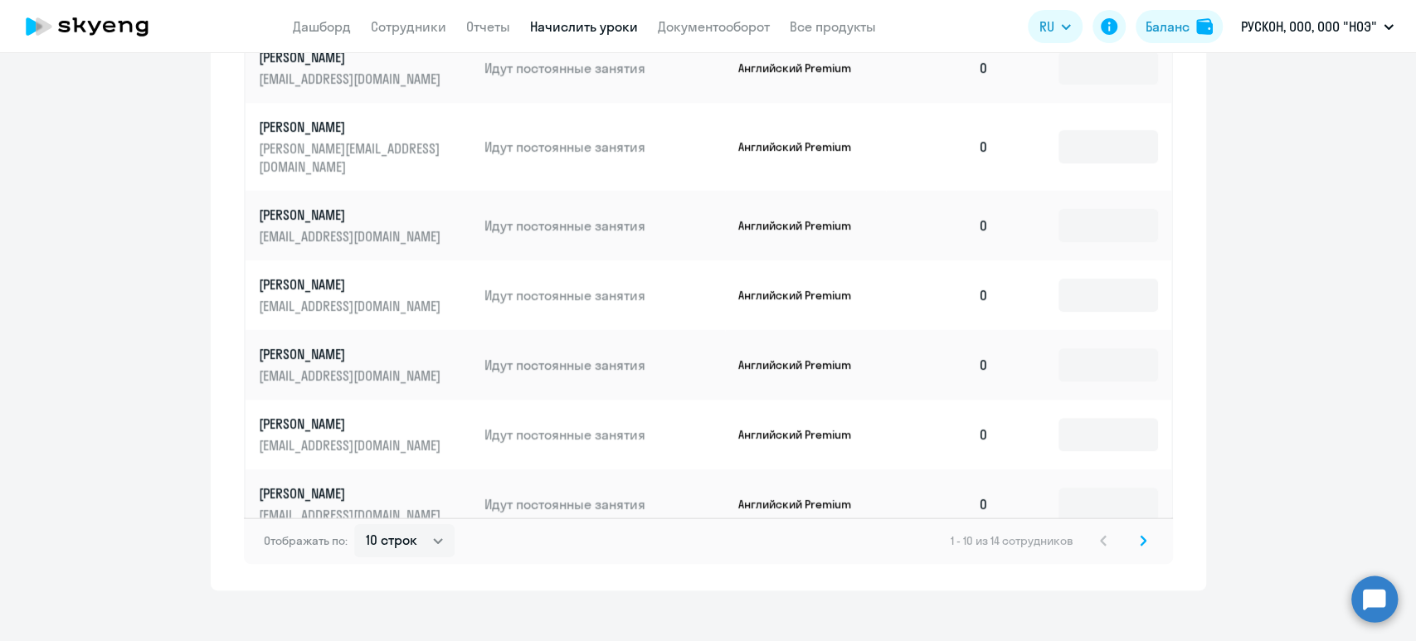
click at [1140, 536] on icon at bounding box center [1142, 540] width 5 height 9
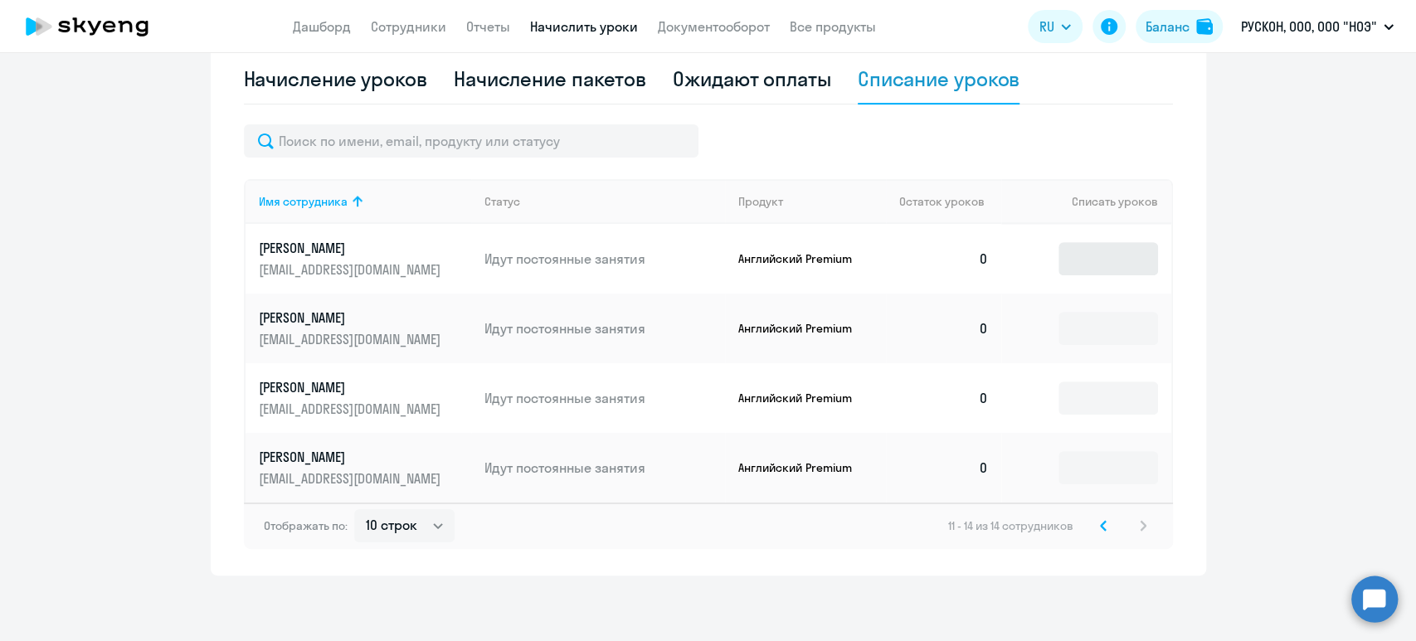
scroll to position [0, 0]
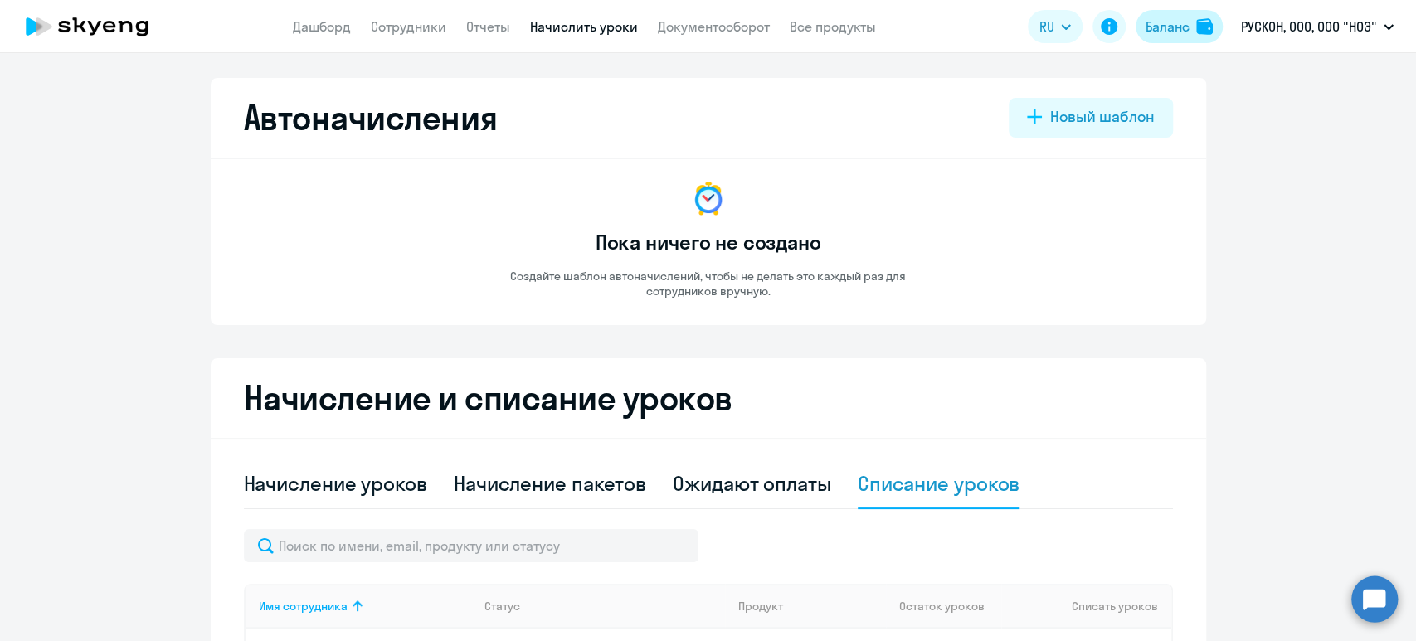
click at [1170, 18] on div "Баланс" at bounding box center [1167, 27] width 44 height 20
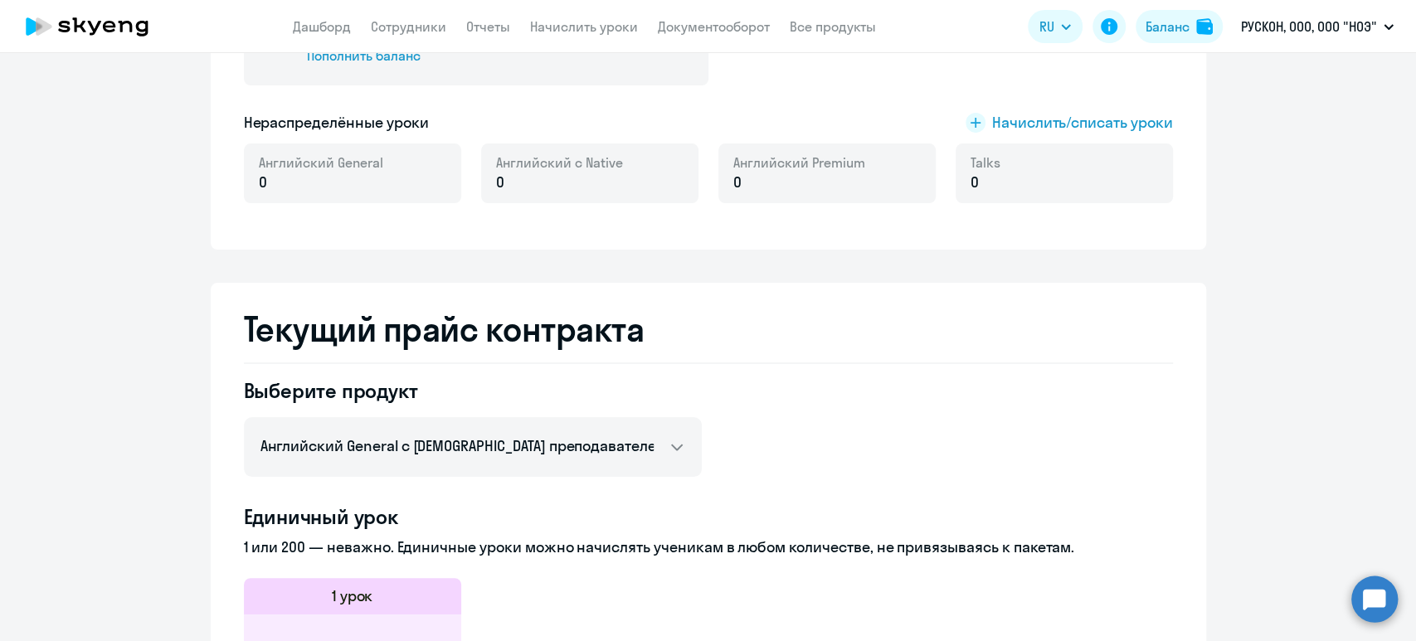
scroll to position [442, 0]
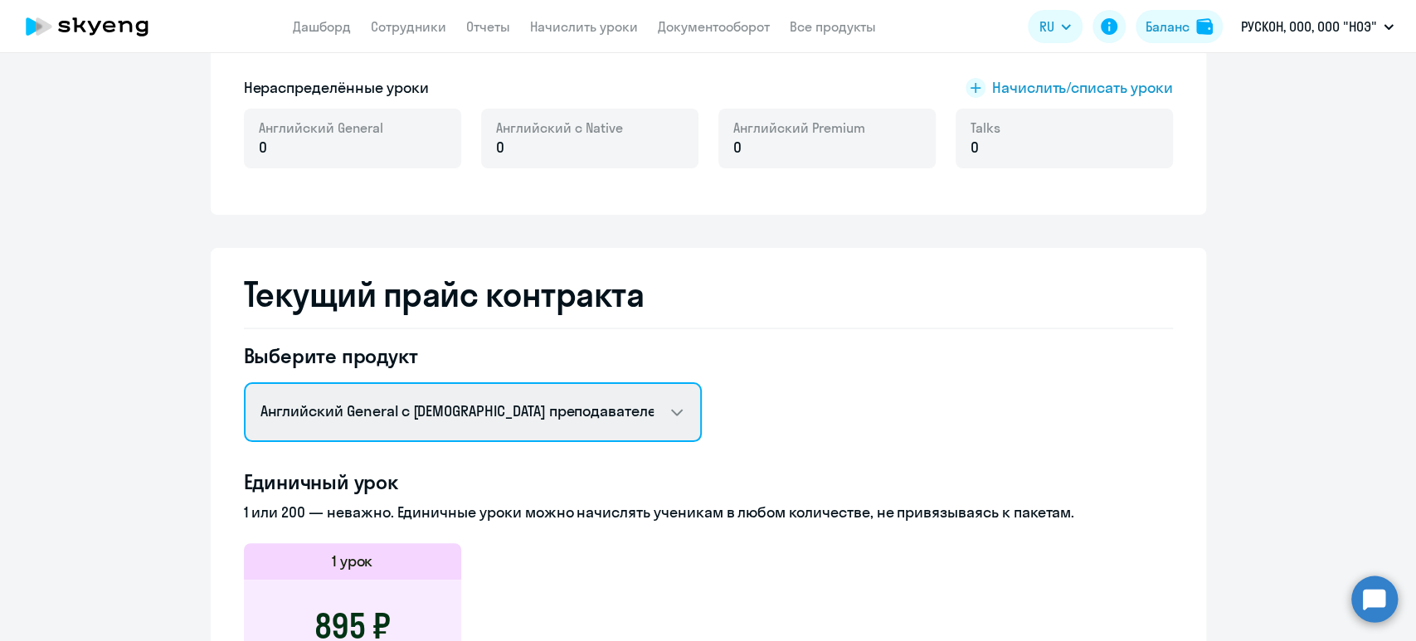
click at [556, 410] on select "Английский General с русскоговорящим преподавателем Английский General с англог…" at bounding box center [473, 412] width 458 height 60
select select "english_adult_not_native_speaker_premium"
click at [244, 382] on select "Английский General с русскоговорящим преподавателем Английский General с англог…" at bounding box center [473, 412] width 458 height 60
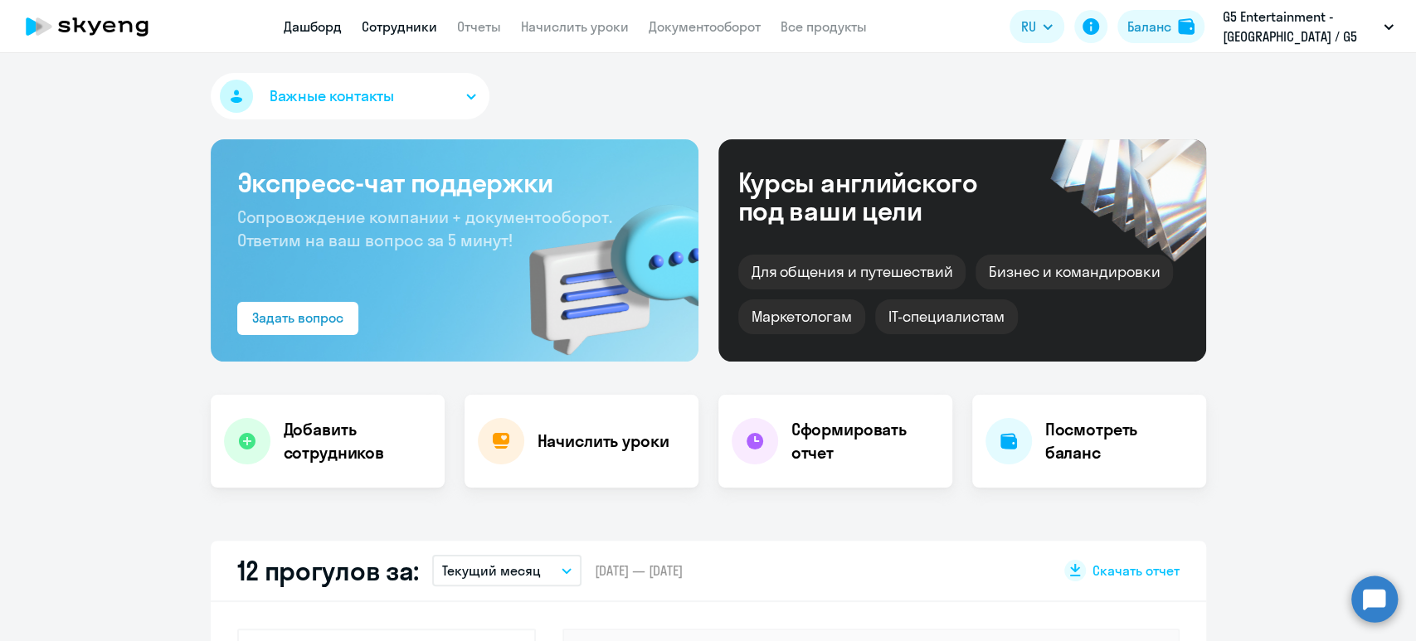
click at [411, 27] on link "Сотрудники" at bounding box center [399, 26] width 75 height 17
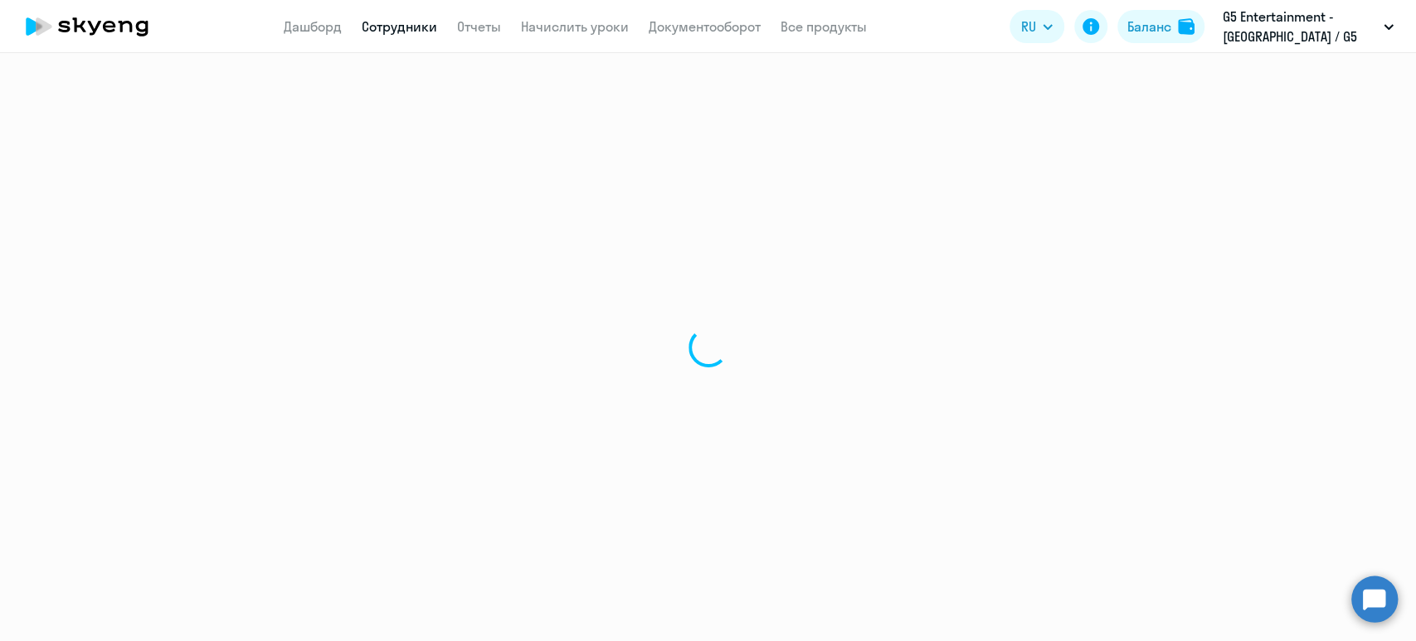
select select "30"
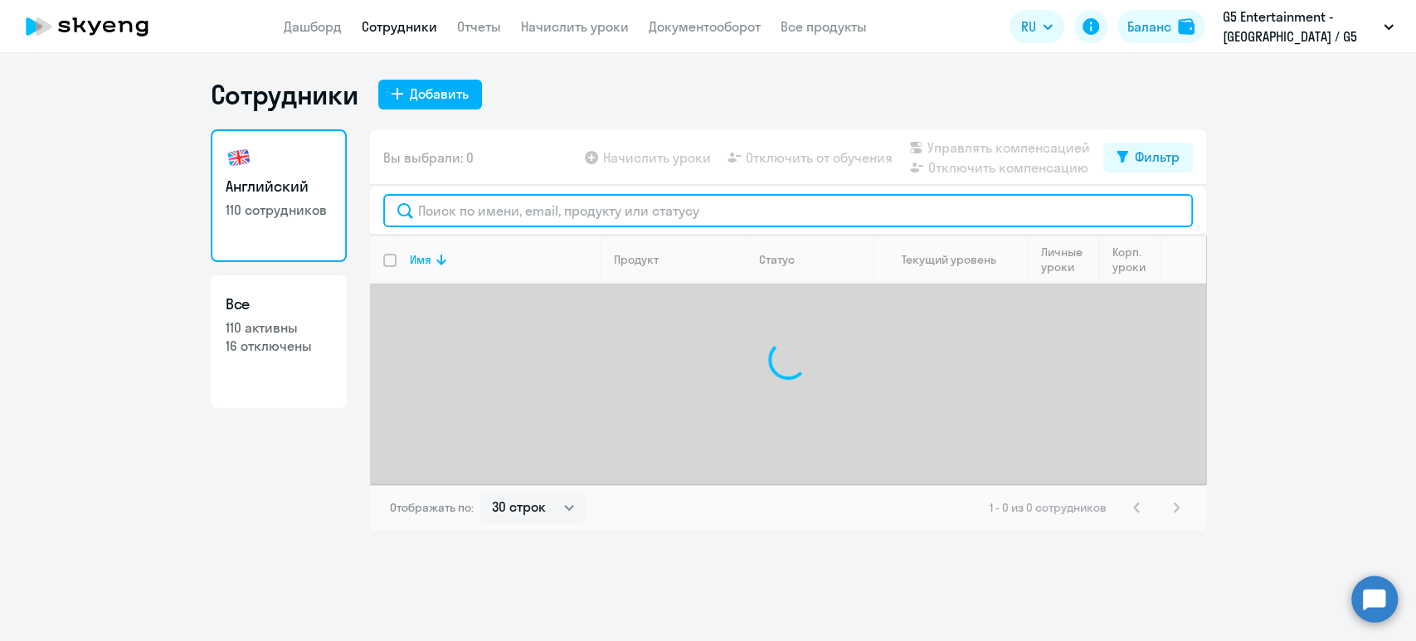
click at [443, 209] on input "text" at bounding box center [787, 210] width 809 height 33
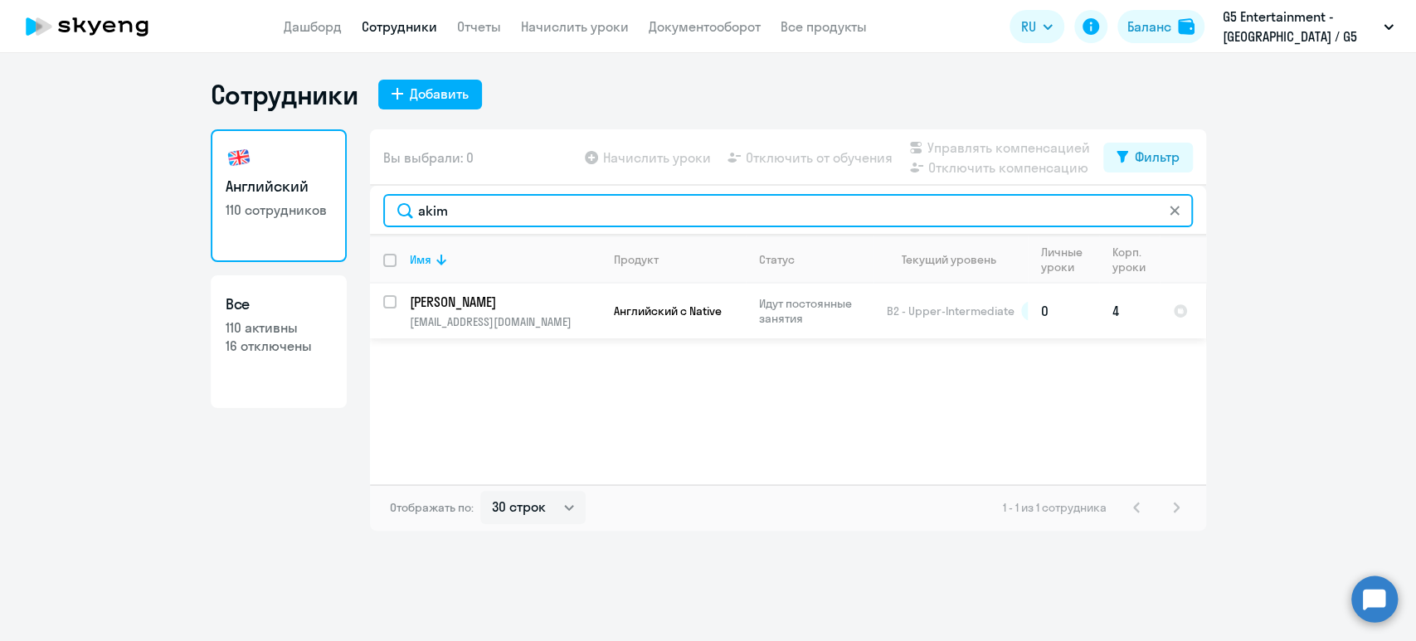
type input "akim"
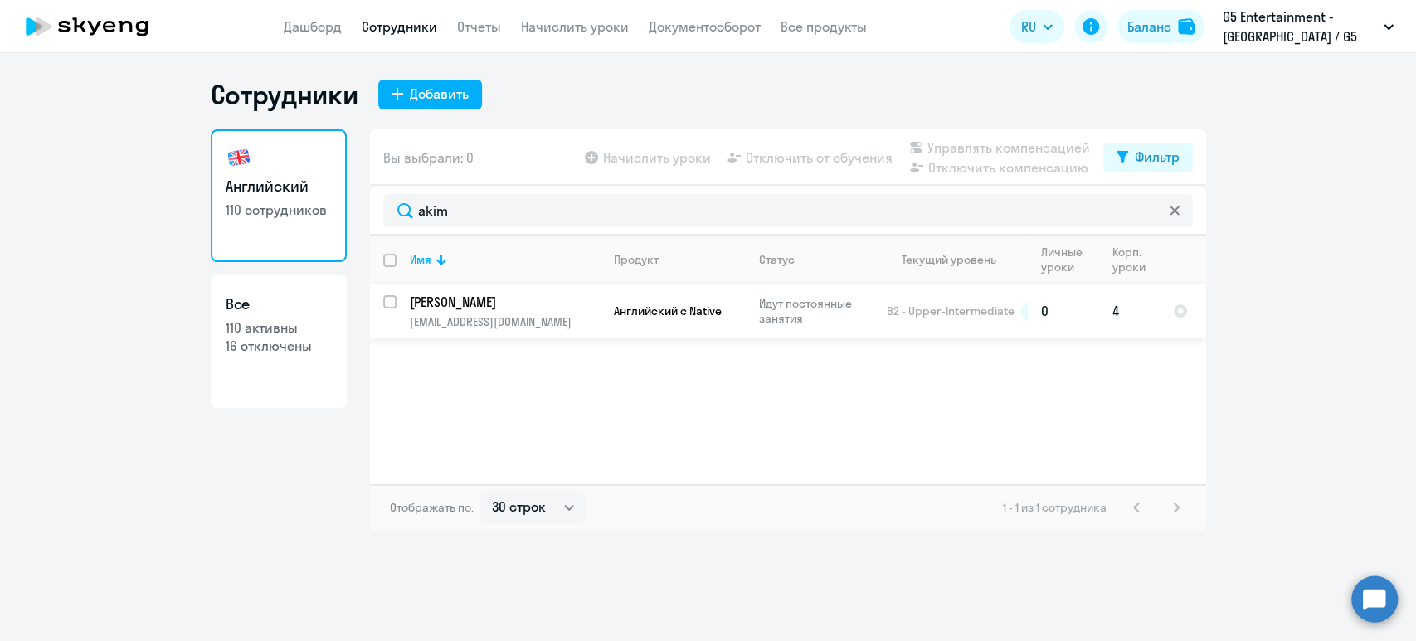
click at [483, 303] on p "[PERSON_NAME]" at bounding box center [503, 302] width 187 height 18
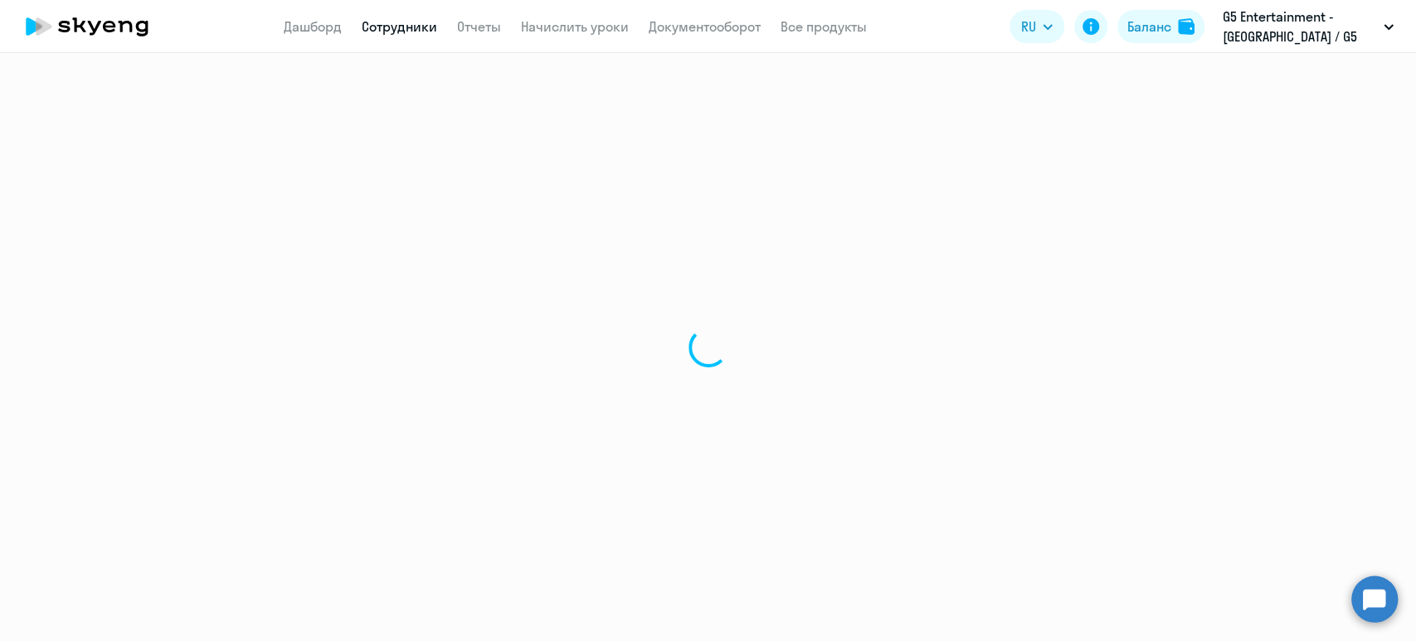
select select "english"
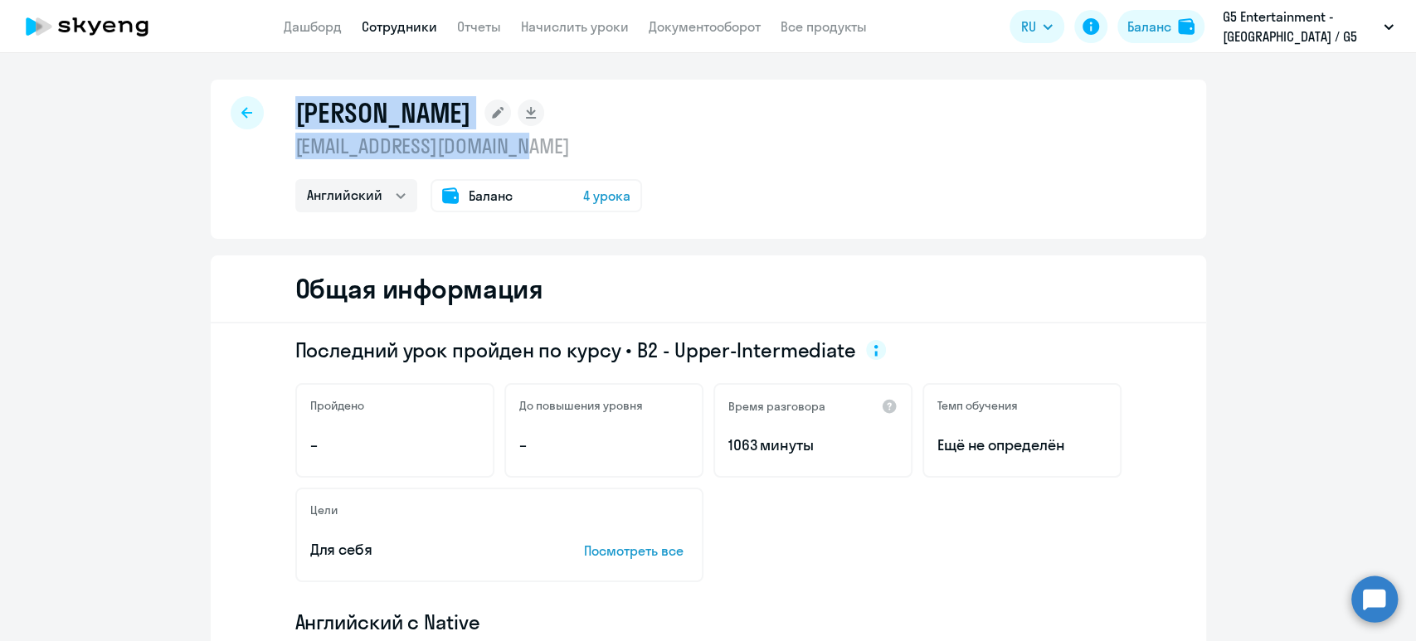
drag, startPoint x: 561, startPoint y: 149, endPoint x: 270, endPoint y: 123, distance: 291.5
click at [270, 123] on div "[PERSON_NAME] [EMAIL_ADDRESS][DOMAIN_NAME] Английский Баланс 4 урока" at bounding box center [708, 159] width 995 height 159
click at [606, 139] on p "[EMAIL_ADDRESS][DOMAIN_NAME]" at bounding box center [468, 146] width 347 height 27
drag, startPoint x: 584, startPoint y: 146, endPoint x: 270, endPoint y: 155, distance: 313.6
click at [270, 155] on div "[PERSON_NAME] [EMAIL_ADDRESS][DOMAIN_NAME] Английский Баланс 4 урока" at bounding box center [708, 159] width 995 height 159
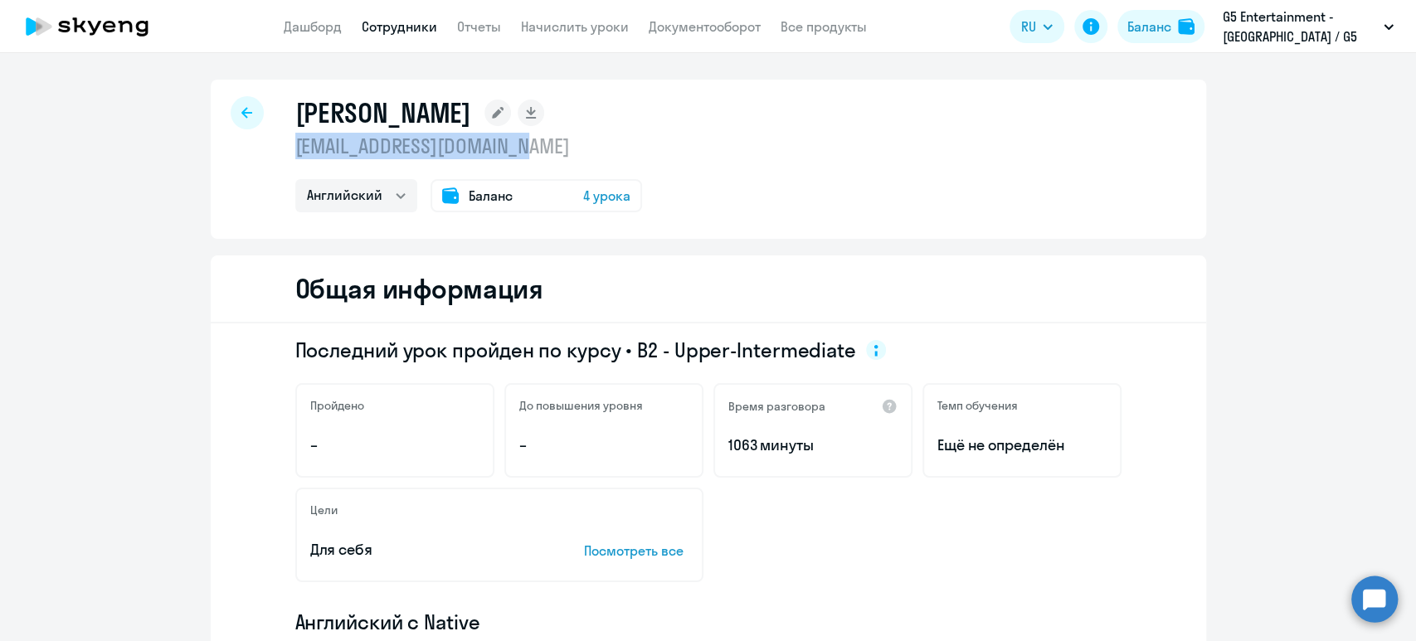
copy p "[EMAIL_ADDRESS][DOMAIN_NAME]"
